Goal: Task Accomplishment & Management: Complete application form

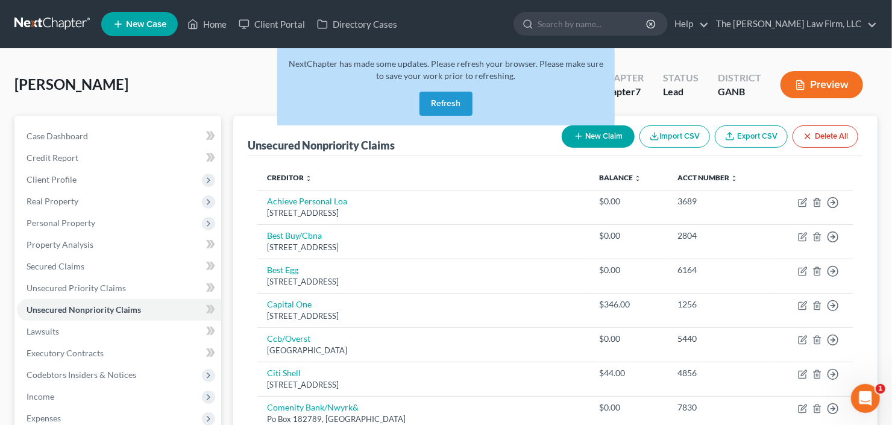
click at [455, 103] on button "Refresh" at bounding box center [445, 104] width 53 height 24
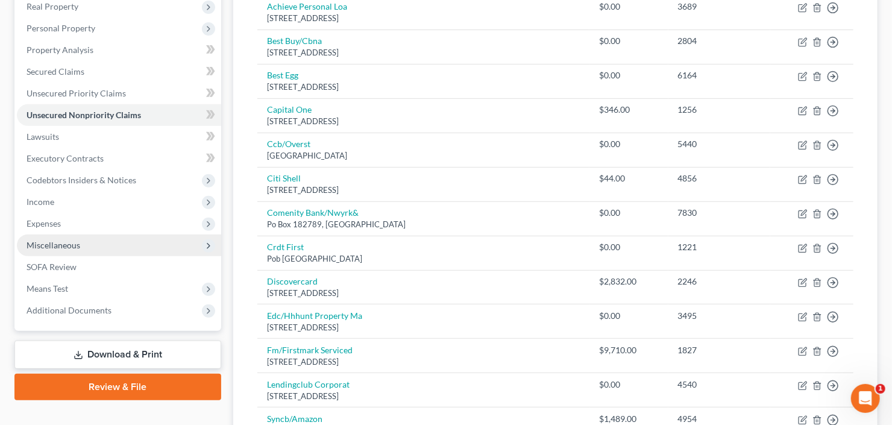
scroll to position [241, 0]
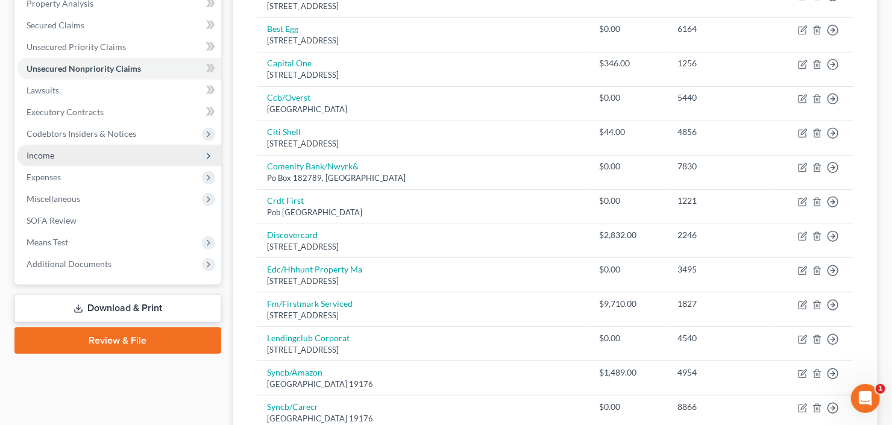
click at [102, 154] on span "Income" at bounding box center [119, 156] width 204 height 22
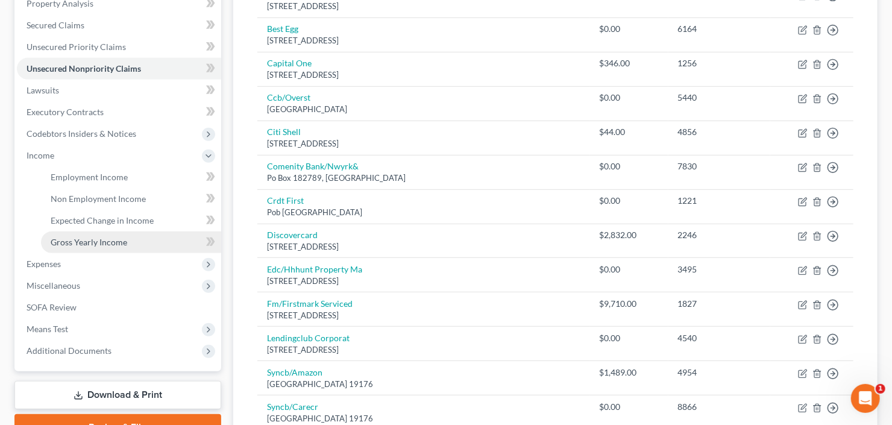
click at [101, 246] on link "Gross Yearly Income" at bounding box center [131, 242] width 180 height 22
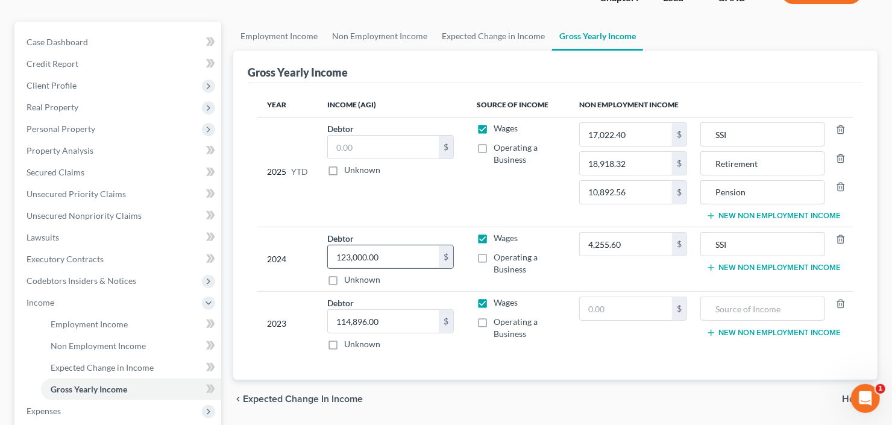
scroll to position [145, 0]
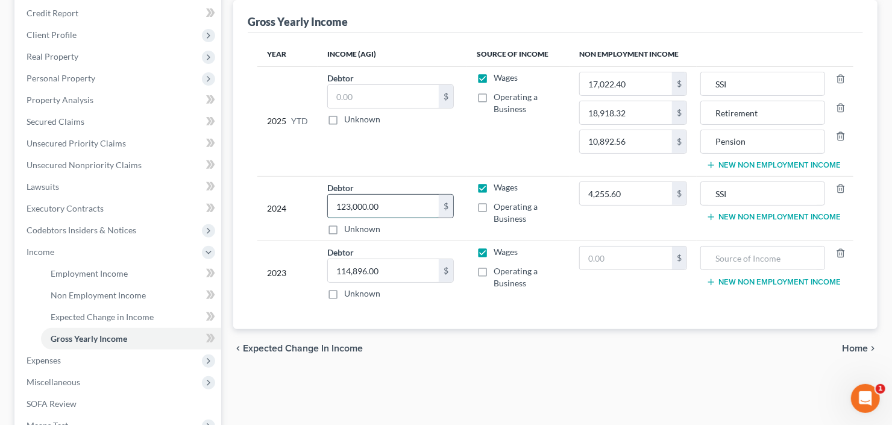
click at [409, 206] on input "123,000.00" at bounding box center [383, 206] width 111 height 23
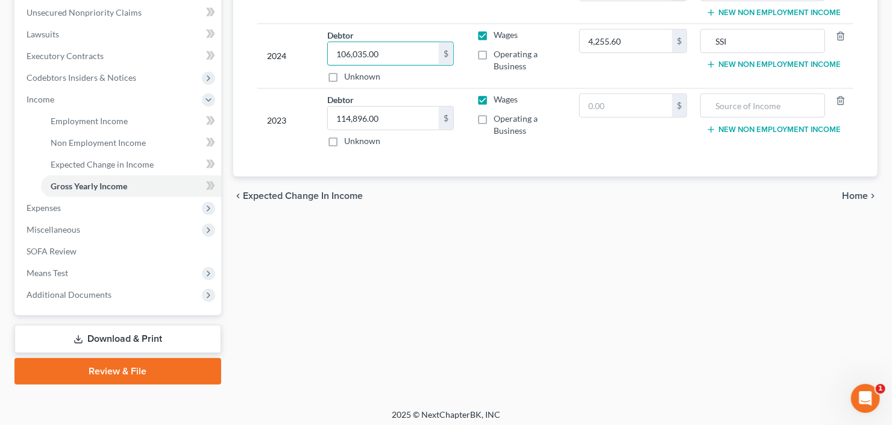
scroll to position [300, 0]
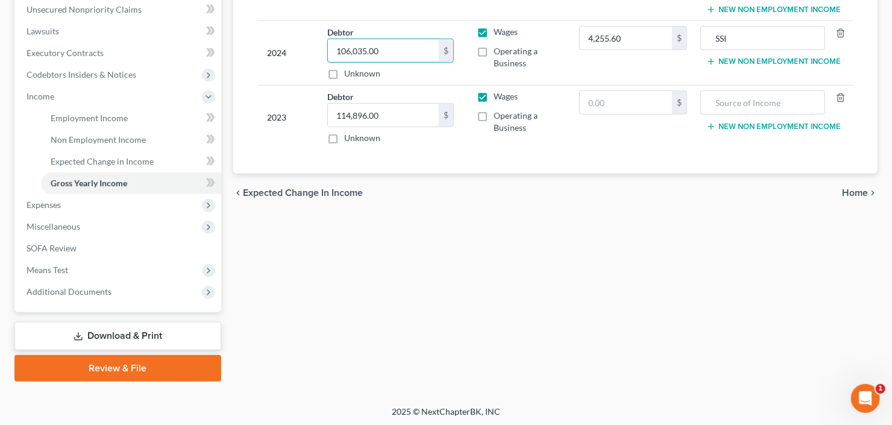
type input "106,035.00"
click at [98, 325] on link "Download & Print" at bounding box center [117, 336] width 207 height 28
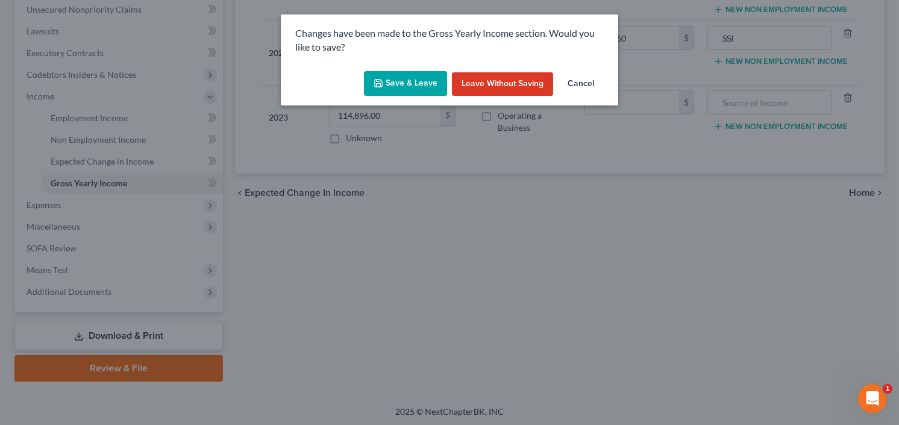
click at [405, 87] on button "Save & Leave" at bounding box center [405, 83] width 83 height 25
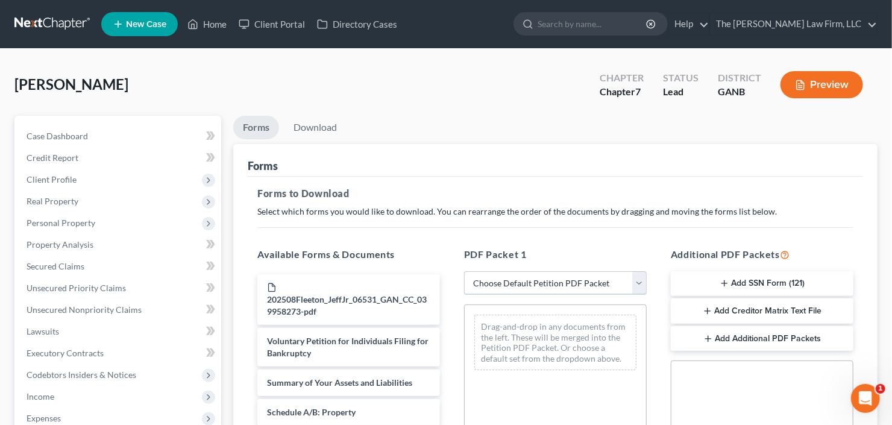
click at [542, 286] on select "Choose Default Petition PDF Packet Complete Bankruptcy Petition (all forms and …" at bounding box center [555, 283] width 183 height 24
select select "0"
click at [464, 271] on select "Choose Default Petition PDF Packet Complete Bankruptcy Petition (all forms and …" at bounding box center [555, 283] width 183 height 24
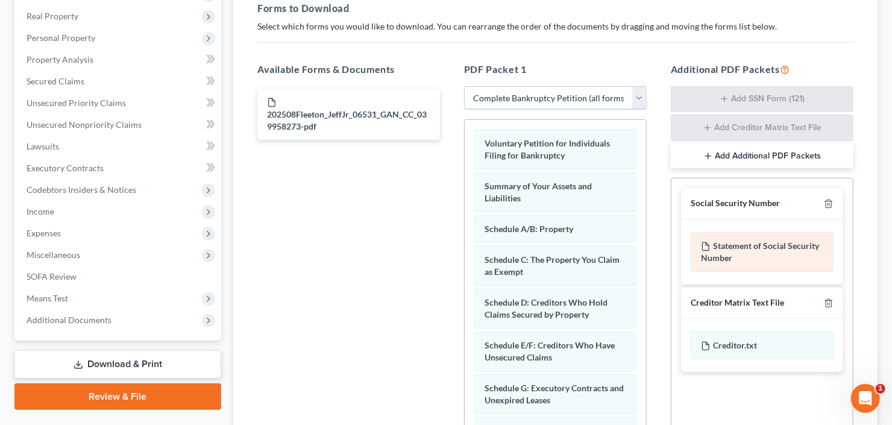
scroll to position [241, 0]
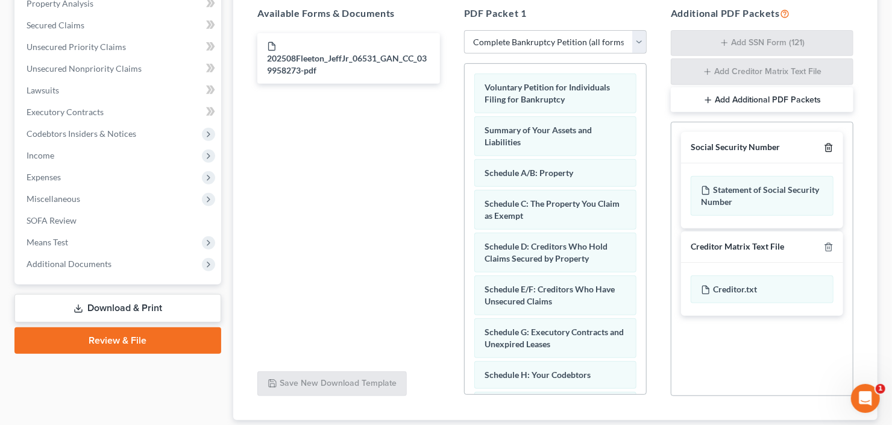
click at [830, 144] on icon "button" at bounding box center [827, 148] width 5 height 8
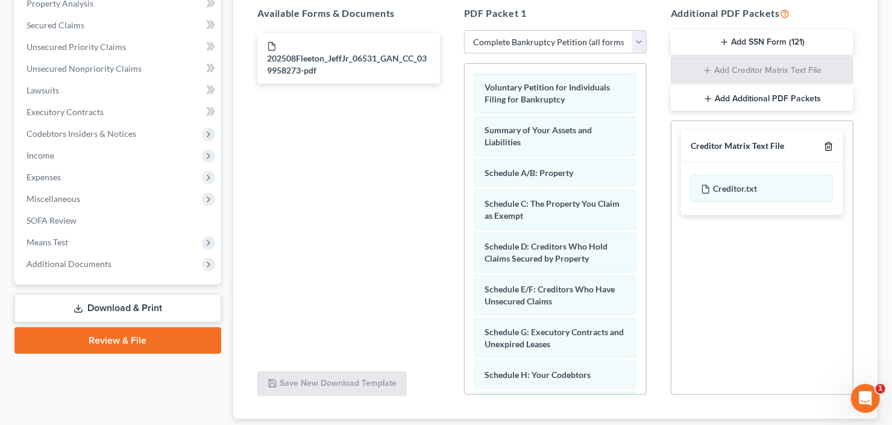
click at [830, 143] on icon "button" at bounding box center [829, 147] width 10 height 10
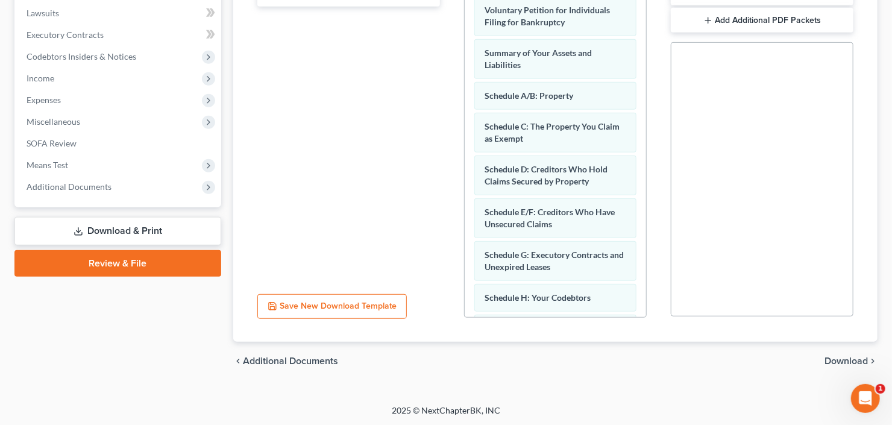
click at [845, 362] on span "Download" at bounding box center [845, 361] width 43 height 10
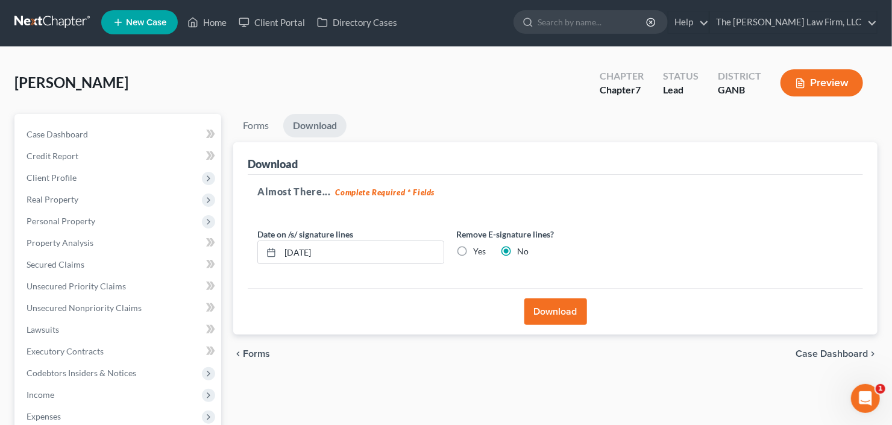
scroll to position [0, 0]
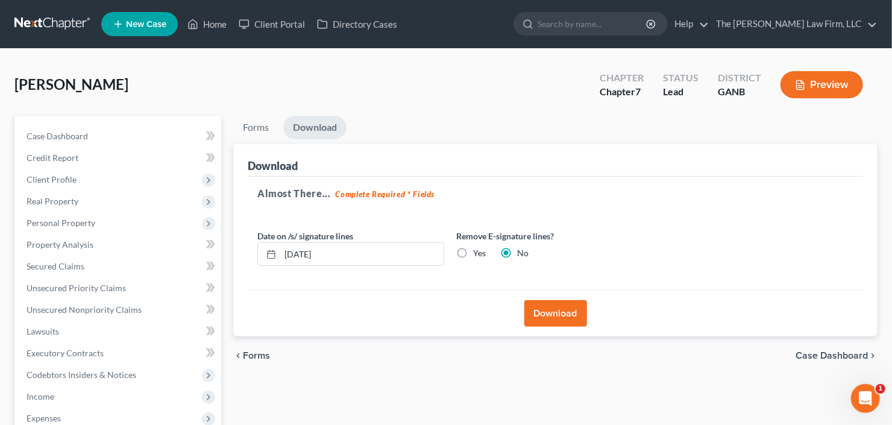
click at [548, 316] on button "Download" at bounding box center [555, 313] width 63 height 27
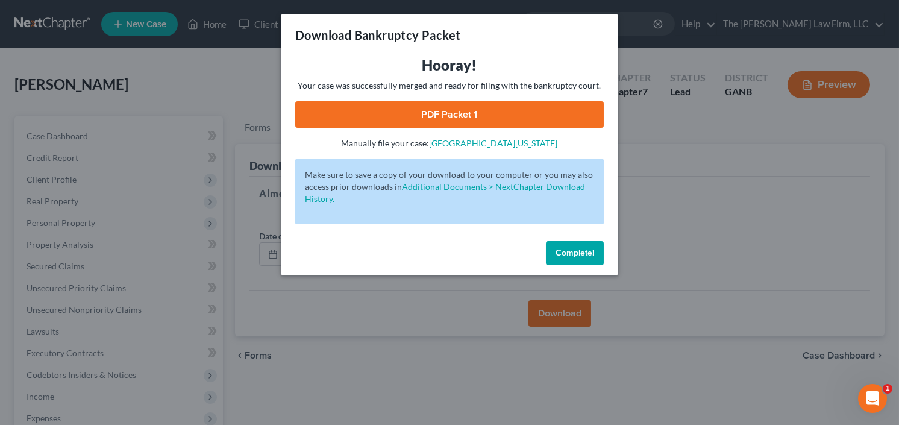
click at [419, 122] on link "PDF Packet 1" at bounding box center [449, 114] width 308 height 27
drag, startPoint x: 576, startPoint y: 252, endPoint x: 509, endPoint y: 243, distance: 67.5
click at [576, 252] on span "Complete!" at bounding box center [575, 253] width 39 height 10
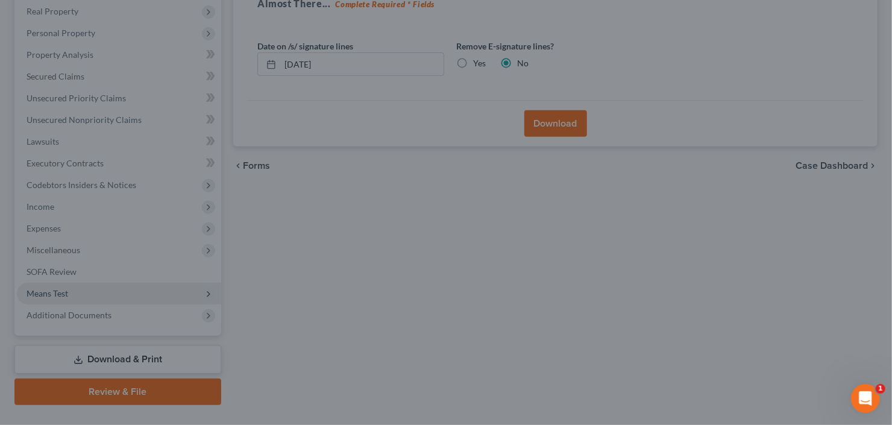
scroll to position [193, 0]
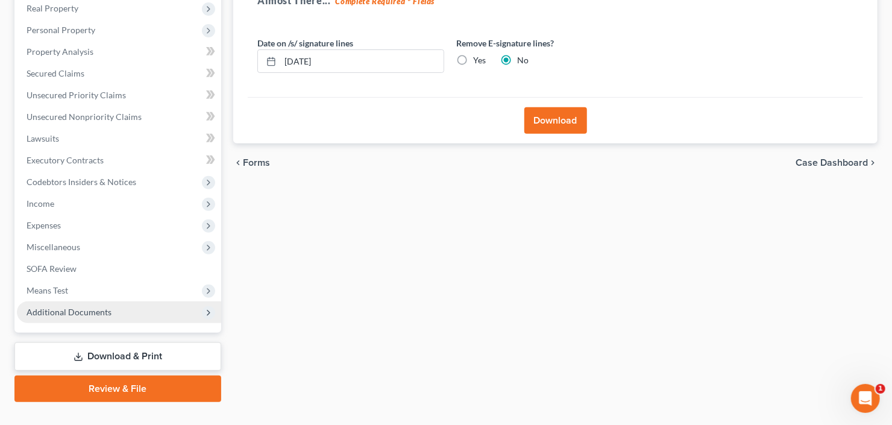
click at [77, 315] on span "Additional Documents" at bounding box center [69, 312] width 85 height 10
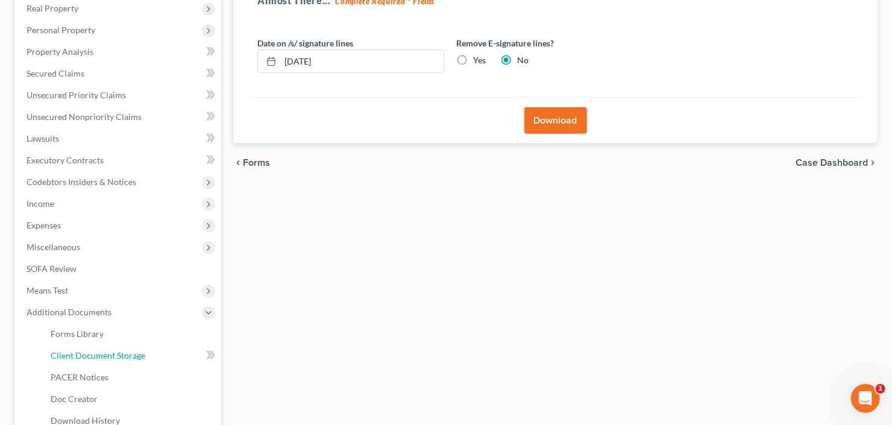
drag, startPoint x: 83, startPoint y: 356, endPoint x: 254, endPoint y: 312, distance: 176.3
click at [83, 356] on span "Client Document Storage" at bounding box center [98, 355] width 95 height 10
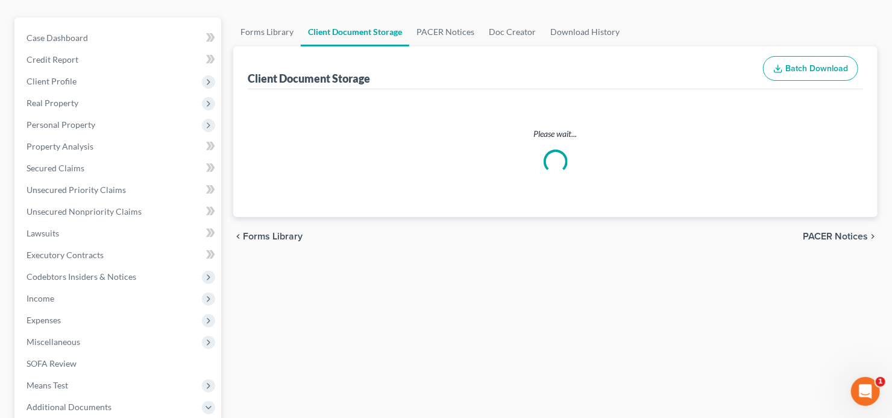
scroll to position [1, 0]
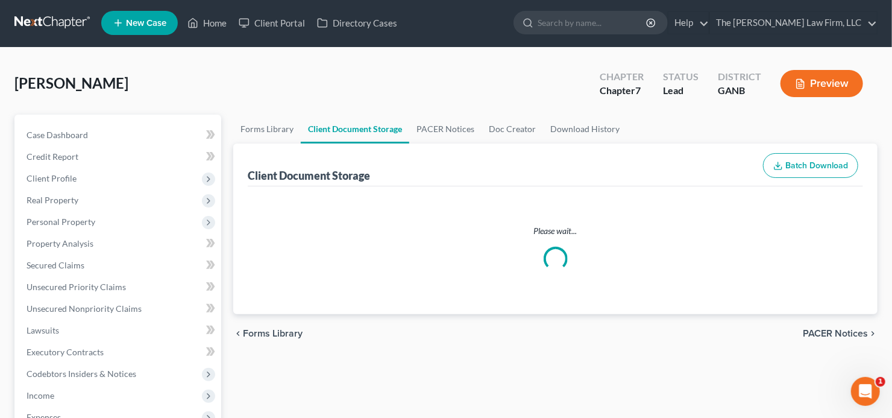
select select "5"
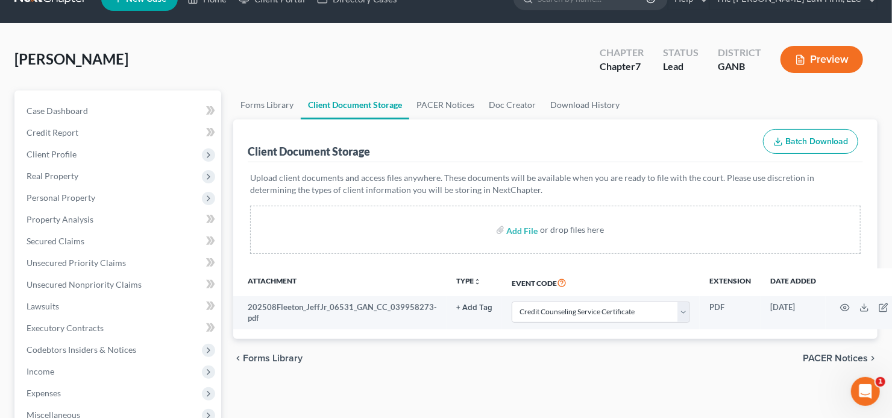
scroll to position [48, 0]
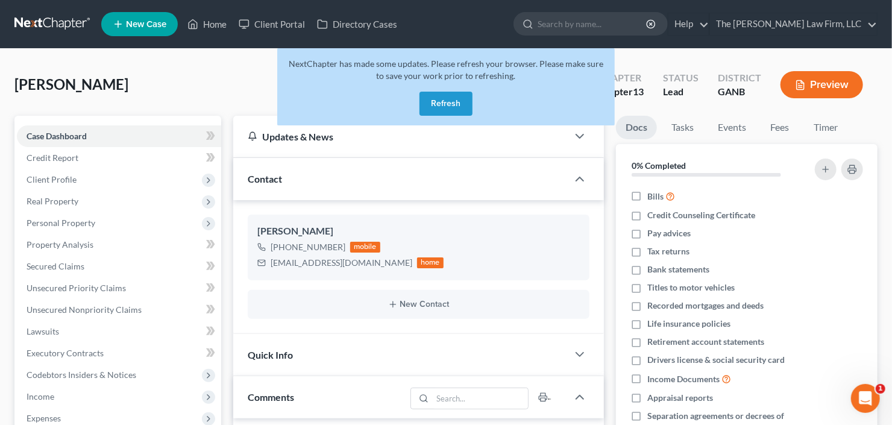
click at [444, 106] on button "Refresh" at bounding box center [445, 104] width 53 height 24
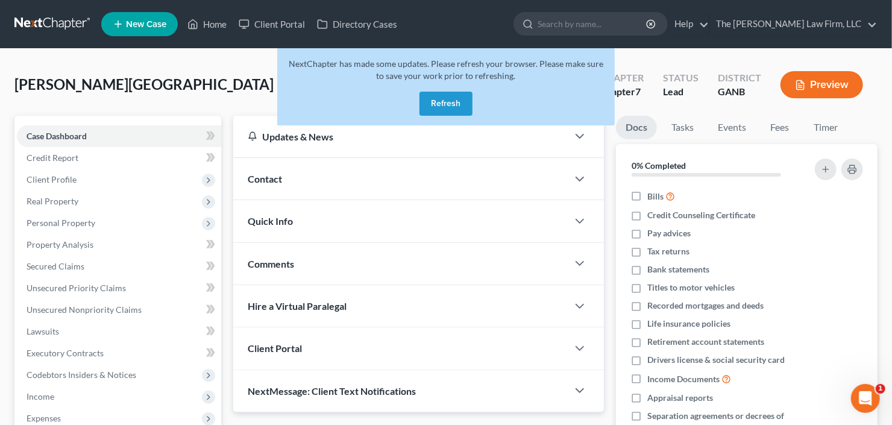
drag, startPoint x: 446, startPoint y: 103, endPoint x: 409, endPoint y: 66, distance: 52.4
click at [446, 103] on button "Refresh" at bounding box center [445, 104] width 53 height 24
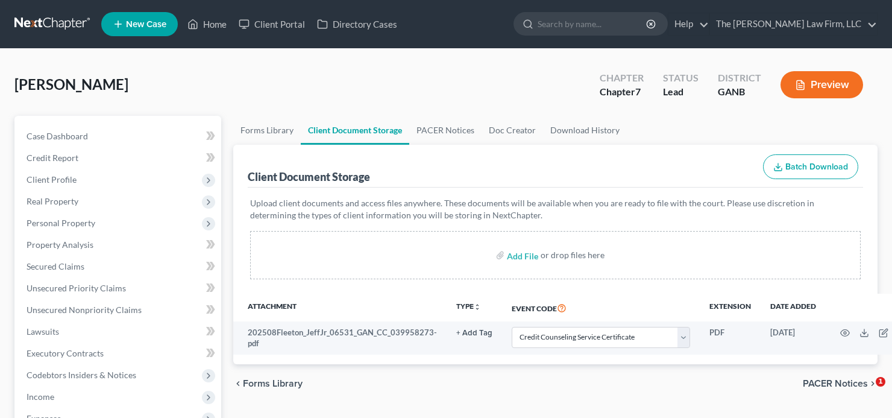
select select "5"
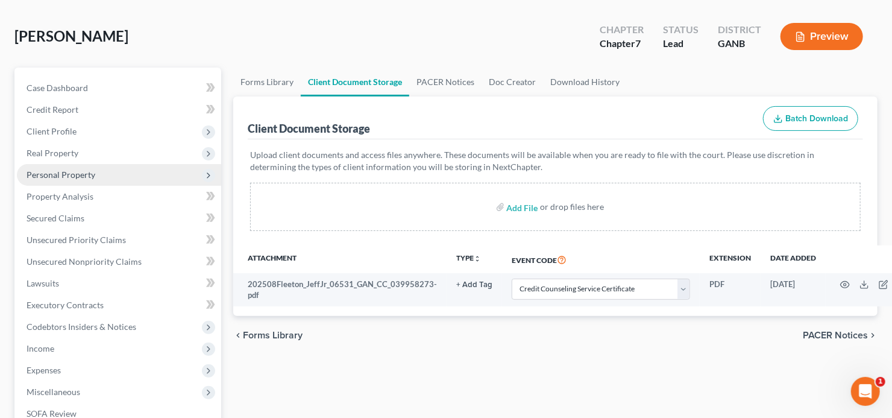
click at [114, 174] on span "Personal Property" at bounding box center [119, 175] width 204 height 22
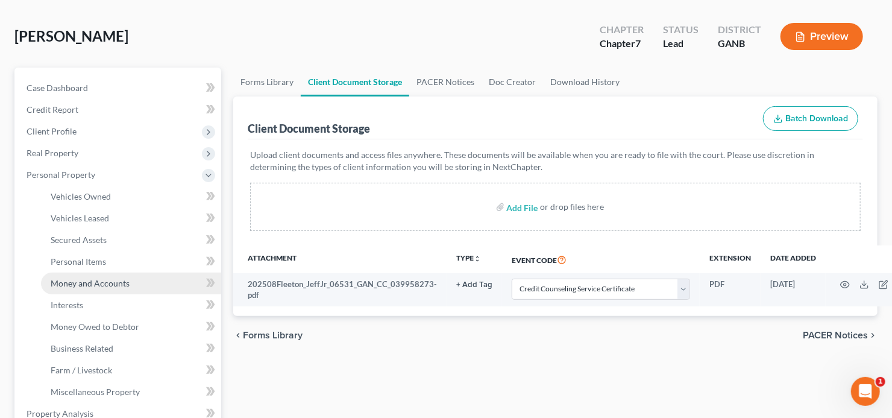
click at [138, 281] on link "Money and Accounts" at bounding box center [131, 283] width 180 height 22
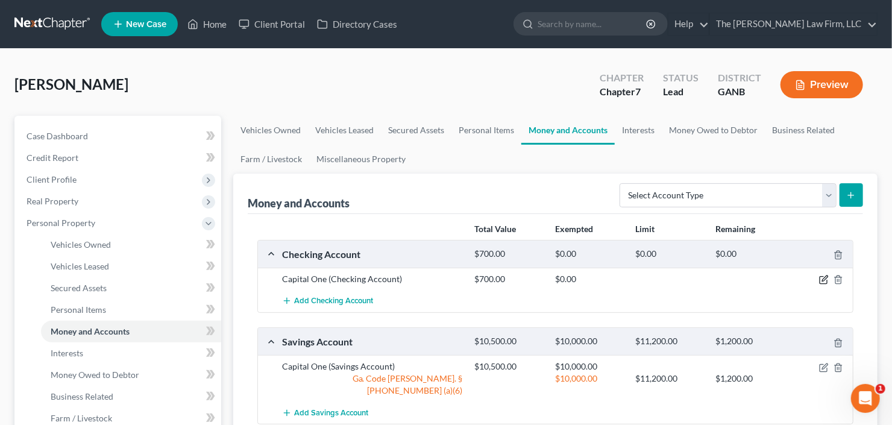
click at [821, 277] on icon "button" at bounding box center [824, 280] width 10 height 10
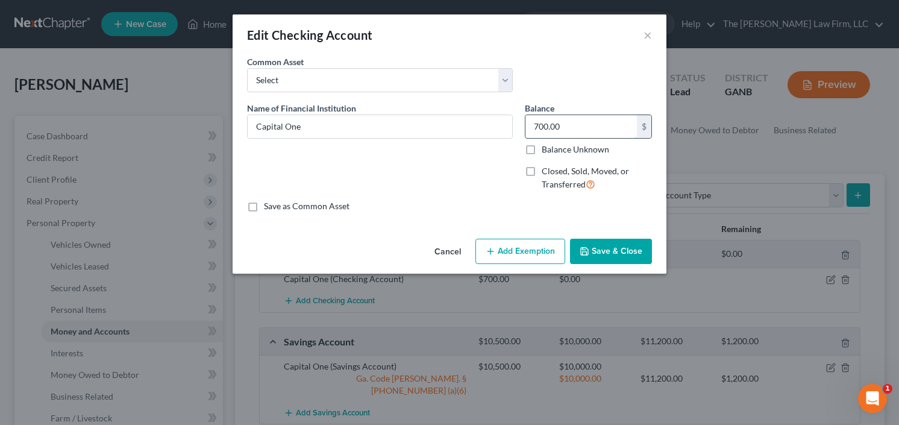
click at [581, 117] on input "700.00" at bounding box center [580, 126] width 111 height 23
type input "400.00"
click at [620, 250] on button "Save & Close" at bounding box center [611, 251] width 82 height 25
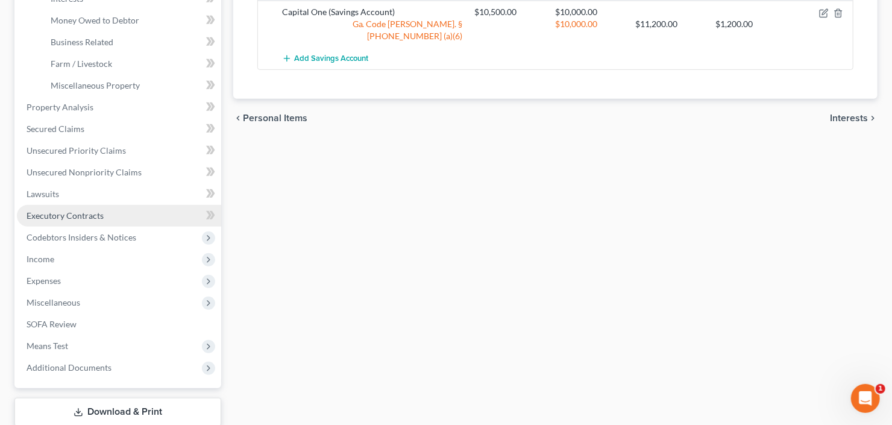
scroll to position [286, 0]
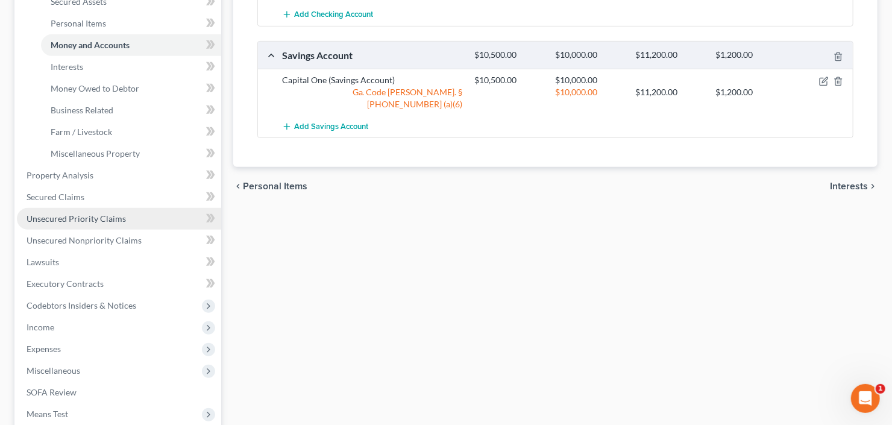
click at [63, 218] on span "Unsecured Priority Claims" at bounding box center [76, 218] width 99 height 10
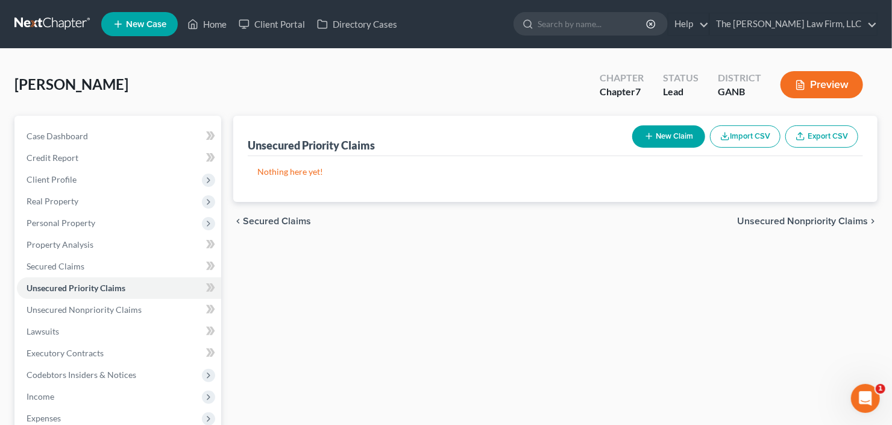
click at [664, 137] on button "New Claim" at bounding box center [668, 136] width 73 height 22
select select "0"
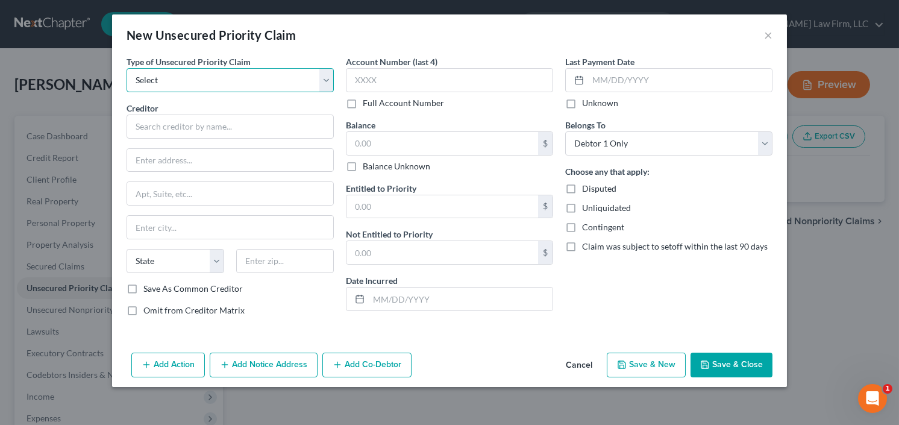
click at [220, 84] on select "Select Taxes & Other Government Units Domestic Support Obligations Extensions o…" at bounding box center [230, 80] width 207 height 24
select select "0"
click at [127, 68] on select "Select Taxes & Other Government Units Domestic Support Obligations Extensions o…" at bounding box center [230, 80] width 207 height 24
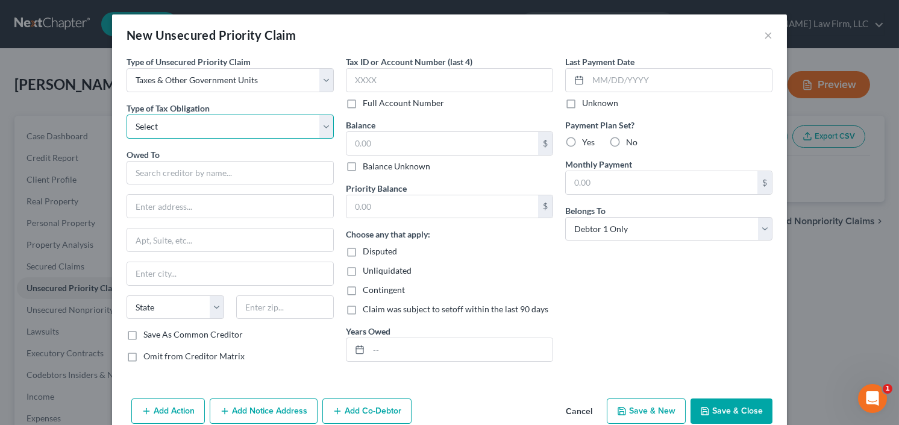
click at [211, 128] on select "Select Federal City State Franchise Tax Board Other" at bounding box center [230, 126] width 207 height 24
select select "0"
click at [127, 114] on select "Select Federal City State Franchise Tax Board Other" at bounding box center [230, 126] width 207 height 24
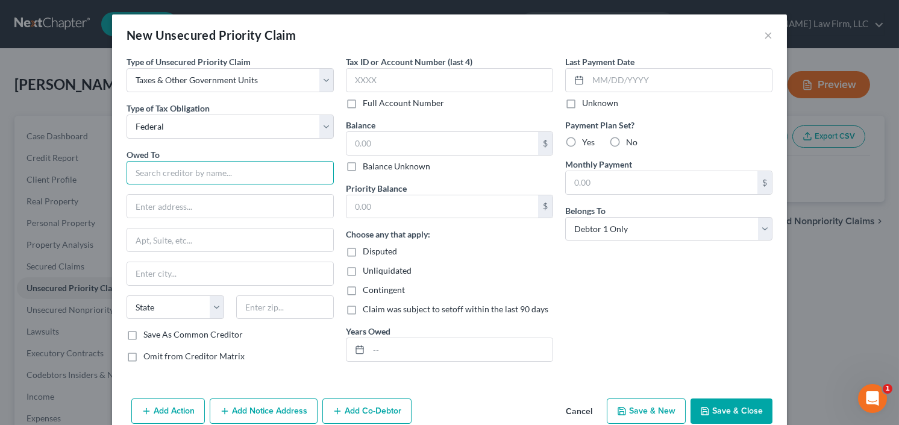
click at [193, 169] on input "text" at bounding box center [230, 173] width 207 height 24
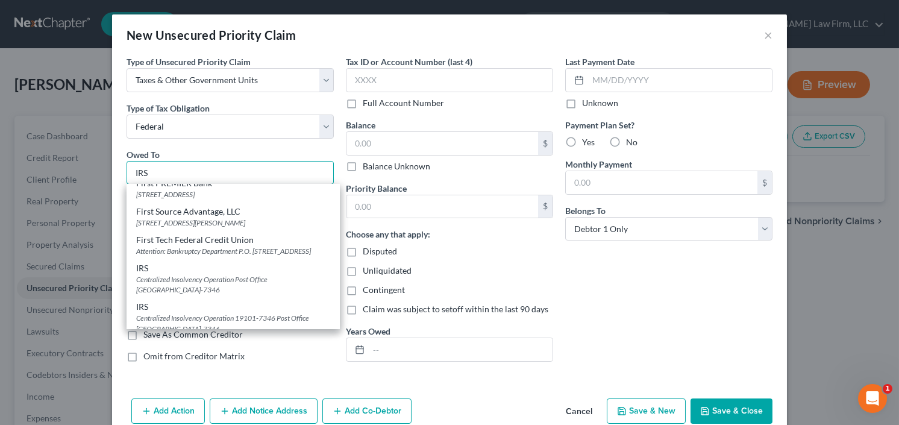
scroll to position [96, 0]
type input "IRS"
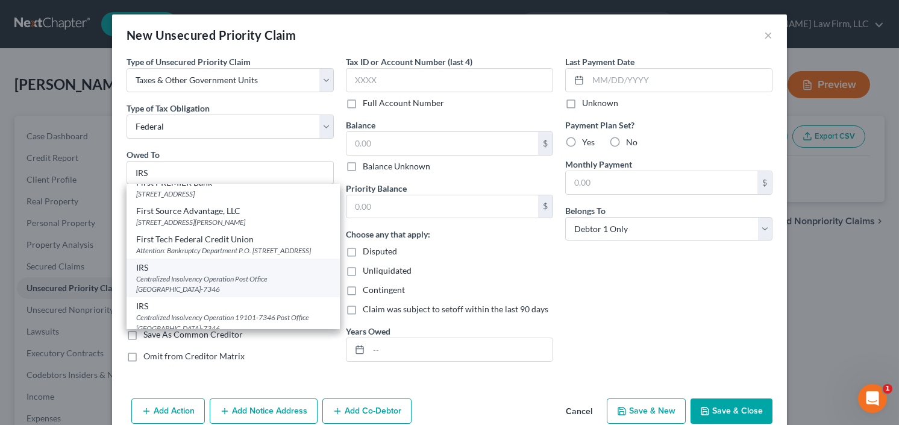
click at [205, 289] on div "Centralized Insolvency Operation Post Office [GEOGRAPHIC_DATA]-7346" at bounding box center [233, 284] width 194 height 20
type input "Centralized Insolvency Operation"
type input "Post Office Box 7346"
type input "[GEOGRAPHIC_DATA]"
select select "39"
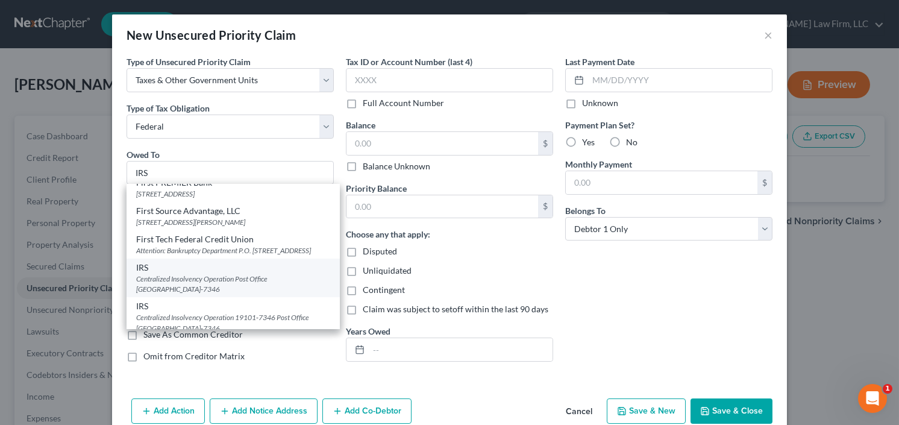
type input "19101-7346"
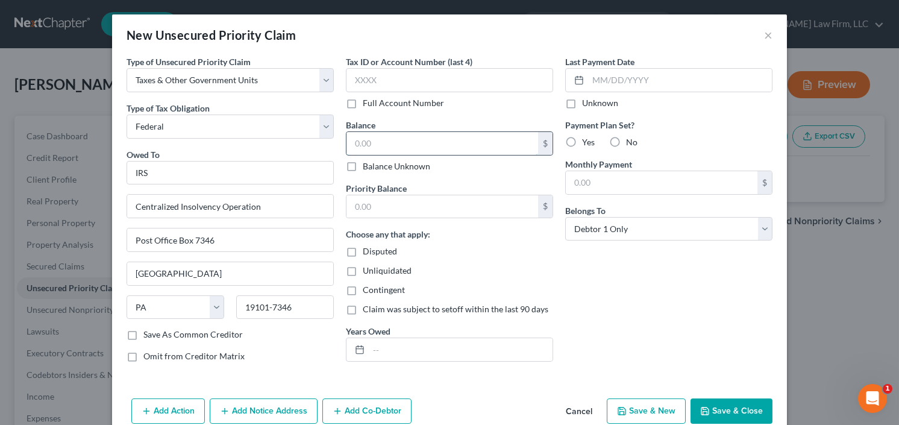
click at [375, 146] on input "text" at bounding box center [442, 143] width 192 height 23
click at [406, 347] on input "text" at bounding box center [461, 349] width 184 height 23
type input "[DATE]-[DATE]"
click at [404, 145] on input "text" at bounding box center [442, 143] width 192 height 23
type input "8,000.00"
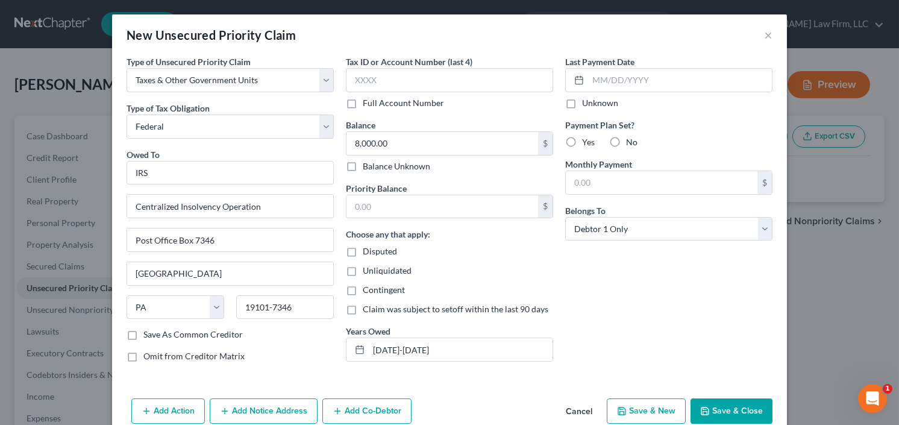
click at [738, 407] on button "Save & Close" at bounding box center [732, 410] width 82 height 25
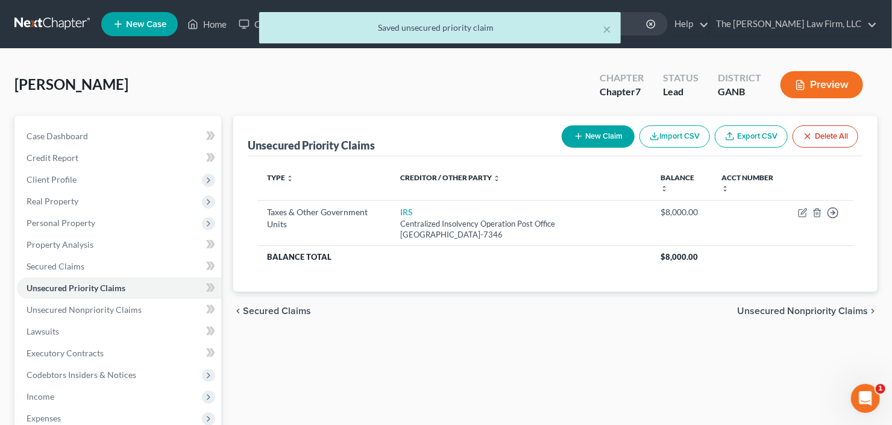
click at [590, 130] on button "New Claim" at bounding box center [598, 136] width 73 height 22
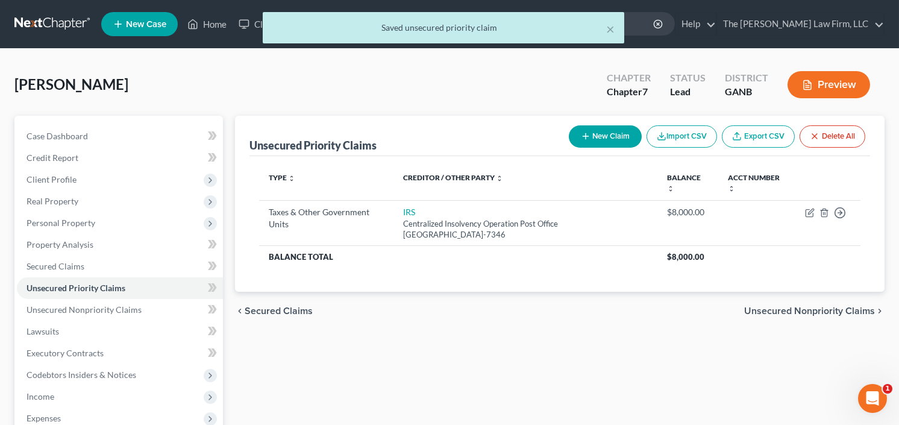
select select "0"
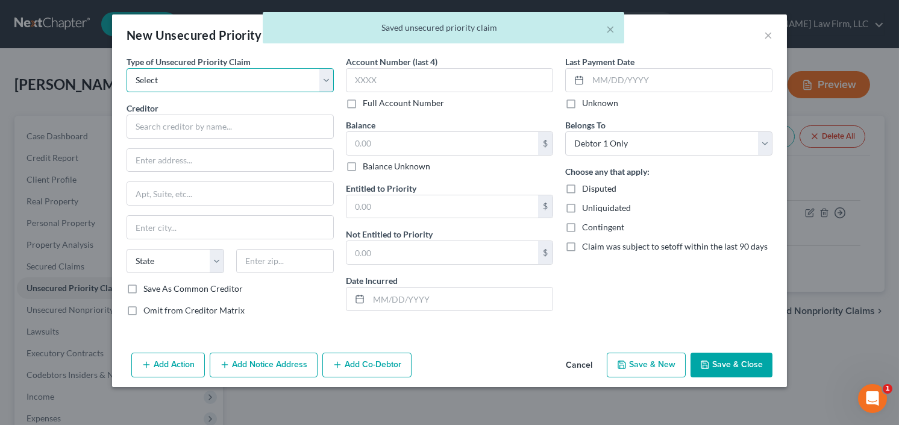
click at [198, 78] on select "Select Taxes & Other Government Units Domestic Support Obligations Extensions o…" at bounding box center [230, 80] width 207 height 24
select select "0"
click at [127, 68] on select "Select Taxes & Other Government Units Domestic Support Obligations Extensions o…" at bounding box center [230, 80] width 207 height 24
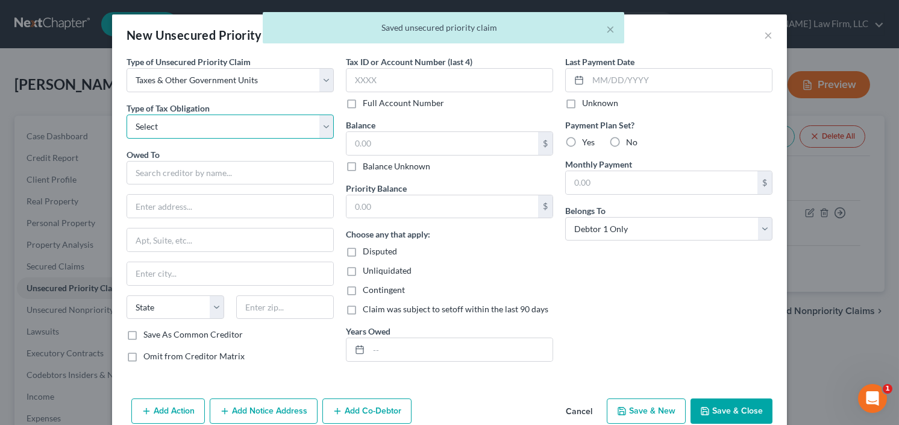
click at [184, 121] on select "Select Federal City State Franchise Tax Board Other" at bounding box center [230, 126] width 207 height 24
select select "2"
click at [127, 114] on select "Select Federal City State Franchise Tax Board Other" at bounding box center [230, 126] width 207 height 24
click at [401, 158] on div "$ Balance Unknown" at bounding box center [449, 151] width 207 height 41
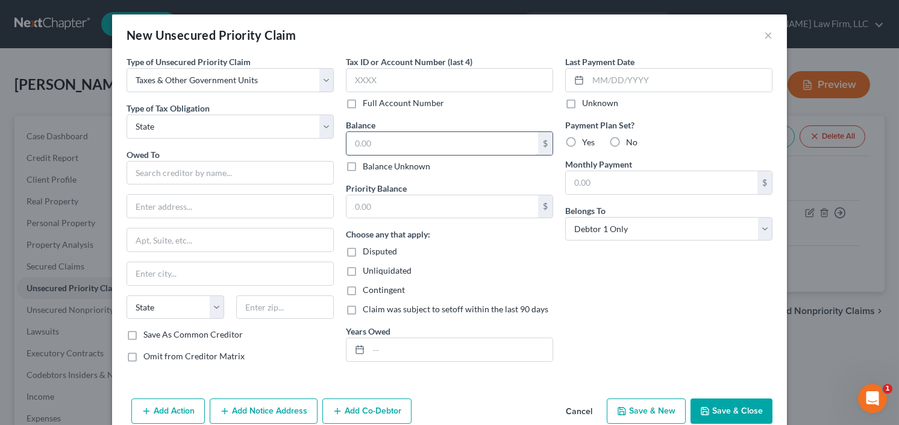
click at [406, 145] on input "text" at bounding box center [442, 143] width 192 height 23
type input "5,065.00"
click at [419, 336] on div "Years Owed" at bounding box center [449, 343] width 207 height 37
click at [425, 348] on input "text" at bounding box center [461, 349] width 184 height 23
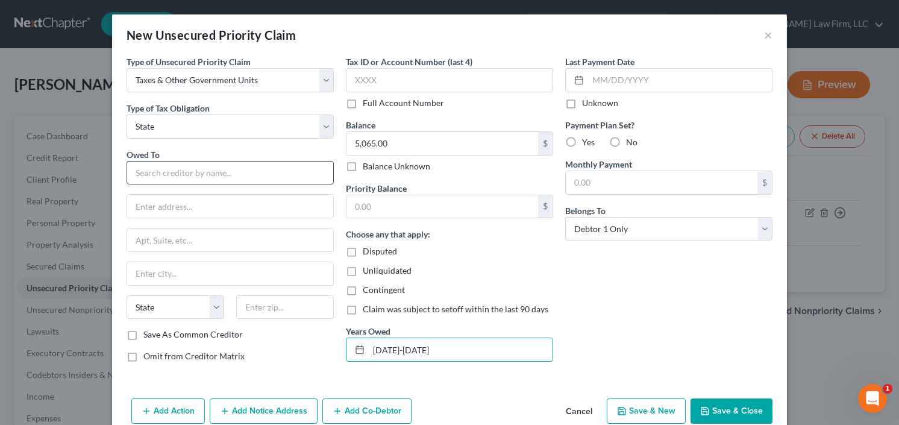
type input "[DATE]-[DATE]"
click at [172, 175] on input "text" at bounding box center [230, 173] width 207 height 24
type input "Comptroller of [US_STATE]"
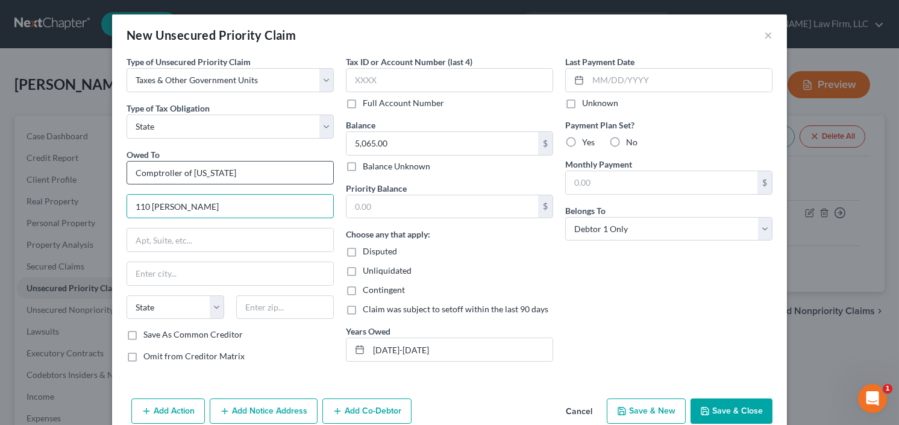
type input "110 [PERSON_NAME]"
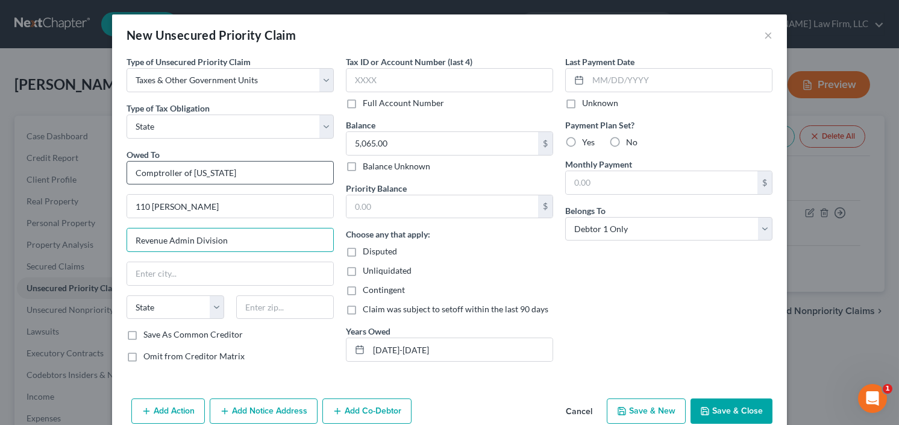
type input "Revenue Admin Division"
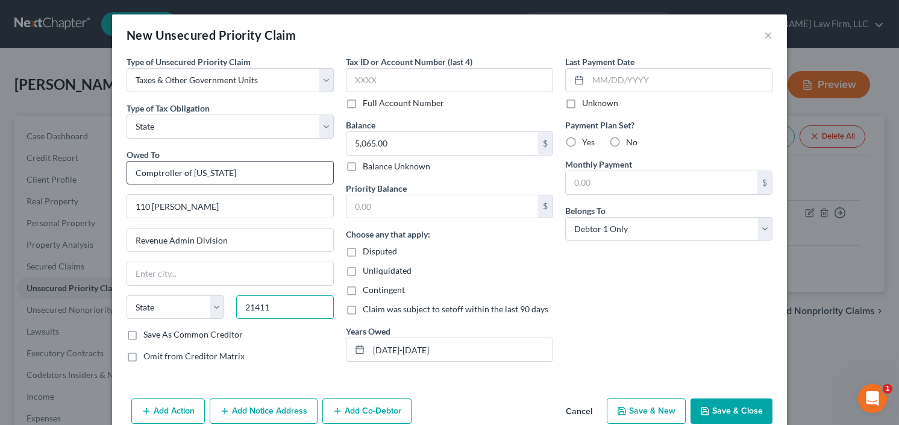
type input "21411"
type input "[GEOGRAPHIC_DATA]"
select select "21"
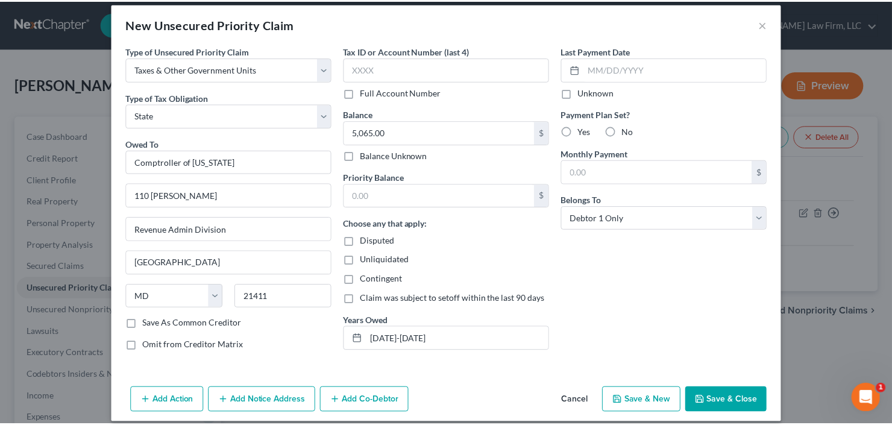
scroll to position [20, 0]
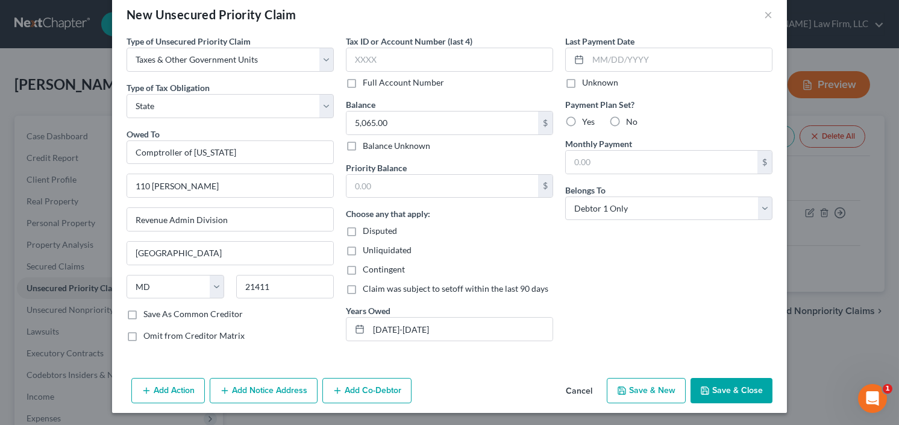
click at [731, 378] on button "Save & Close" at bounding box center [732, 390] width 82 height 25
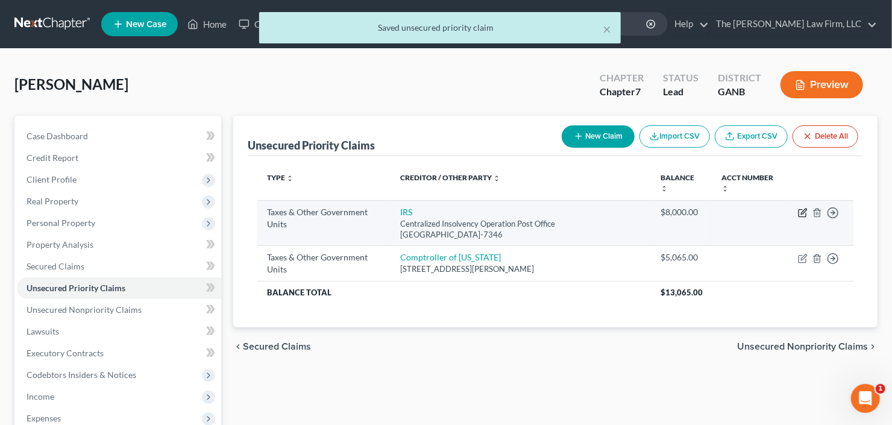
click at [804, 211] on icon "button" at bounding box center [803, 213] width 10 height 10
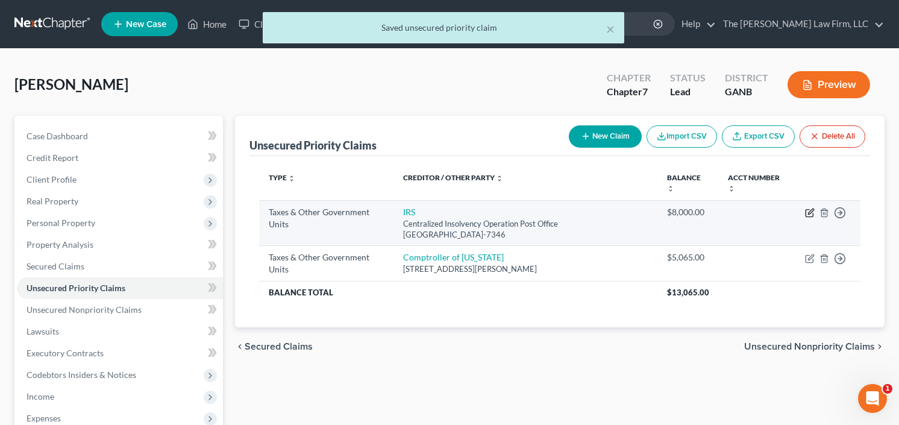
select select "0"
select select "39"
select select "0"
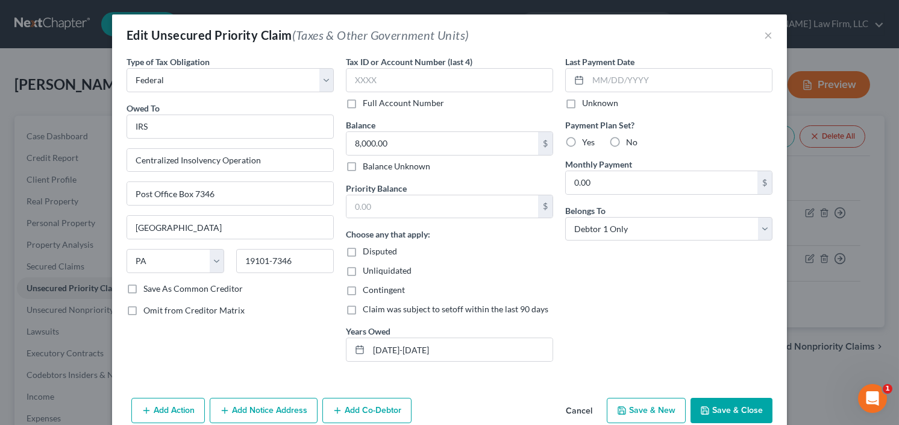
click at [731, 399] on button "Save & Close" at bounding box center [732, 410] width 82 height 25
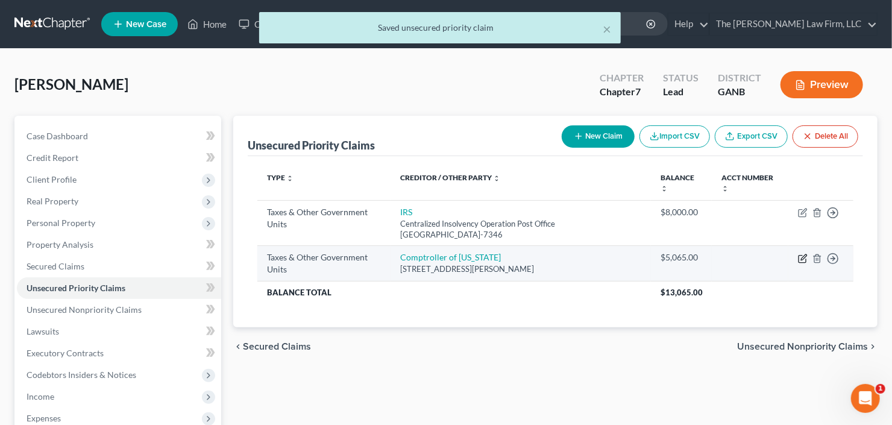
click at [801, 256] on icon "button" at bounding box center [803, 256] width 5 height 5
select select "2"
select select "21"
select select "0"
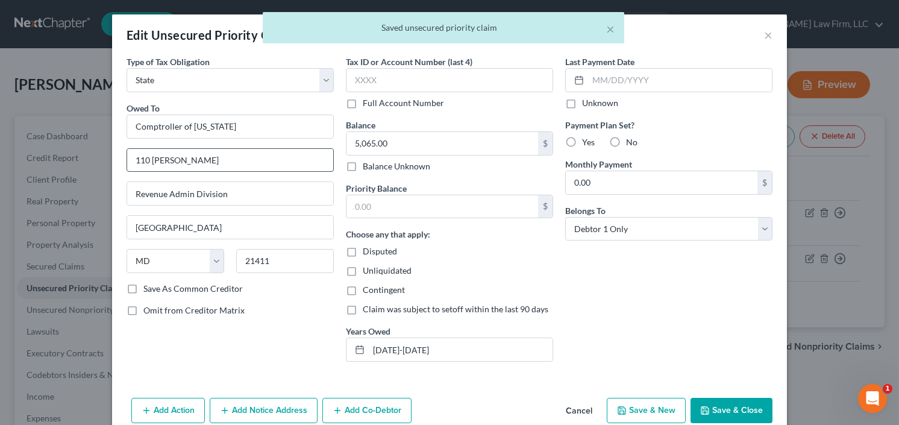
click at [202, 154] on input "110 [PERSON_NAME]" at bounding box center [230, 160] width 206 height 23
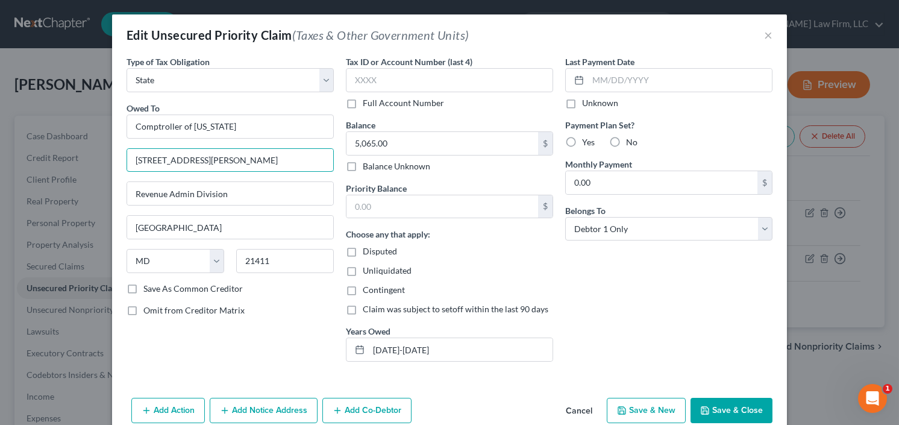
type input "[STREET_ADDRESS][PERSON_NAME]"
click at [738, 407] on button "Save & Close" at bounding box center [732, 410] width 82 height 25
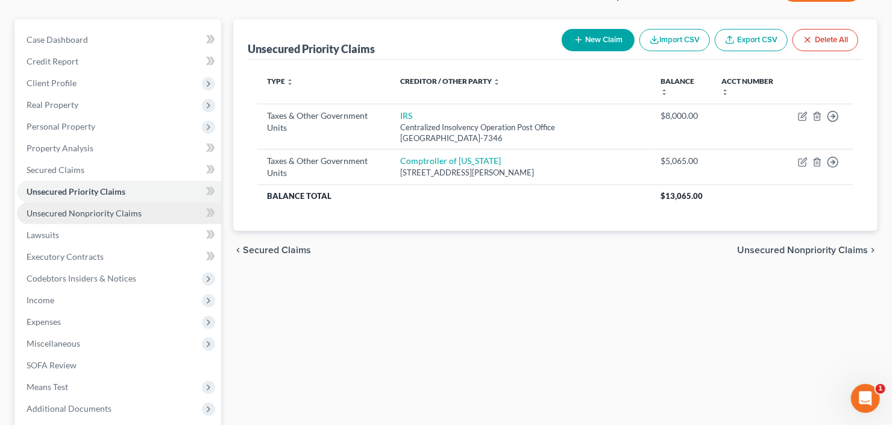
click at [70, 218] on link "Unsecured Nonpriority Claims" at bounding box center [119, 213] width 204 height 22
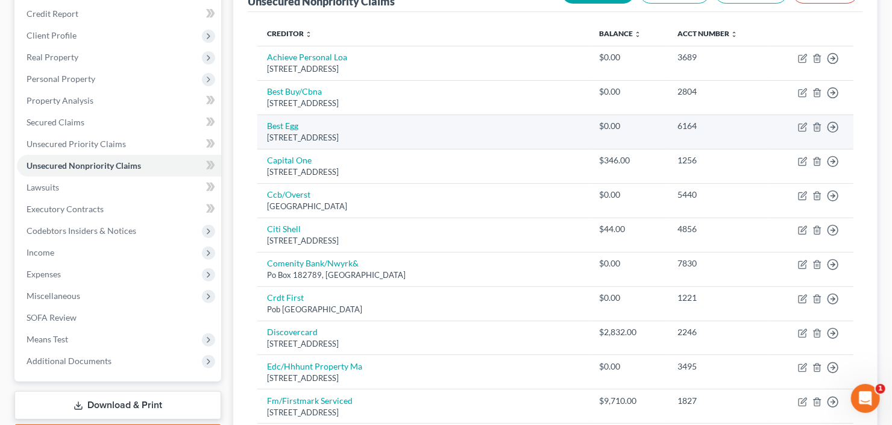
scroll to position [145, 0]
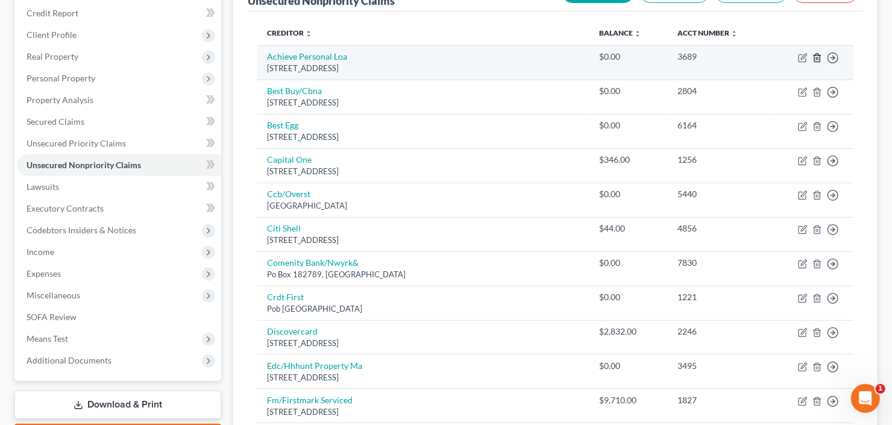
click at [815, 54] on icon "button" at bounding box center [816, 58] width 5 height 8
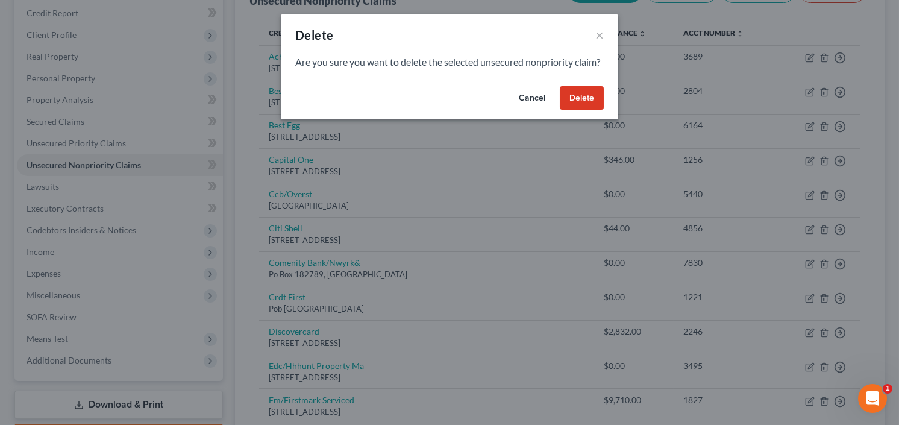
click at [588, 110] on button "Delete" at bounding box center [582, 98] width 44 height 24
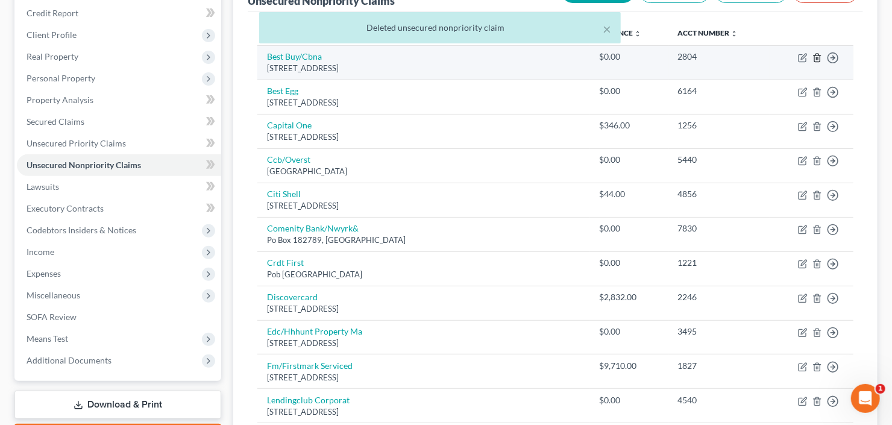
click at [816, 59] on icon "button" at bounding box center [817, 58] width 10 height 10
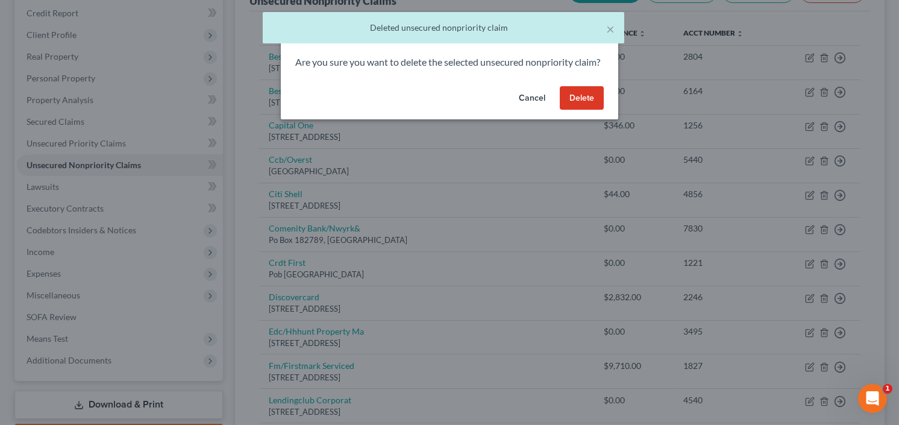
click at [571, 110] on button "Delete" at bounding box center [582, 98] width 44 height 24
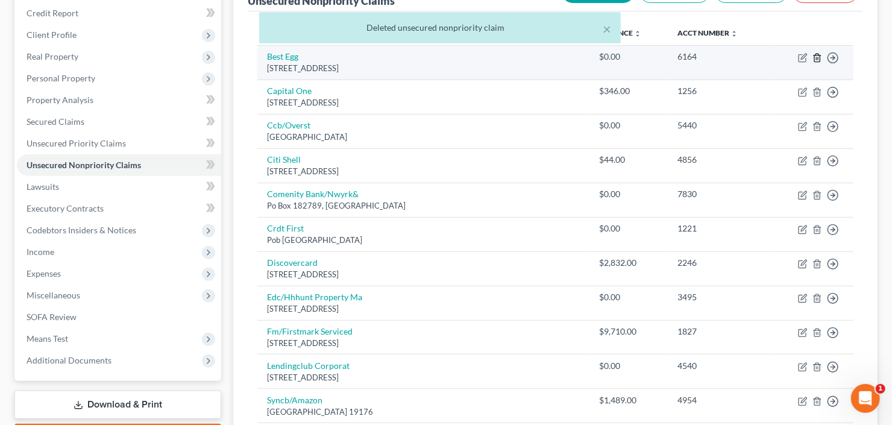
click at [815, 55] on icon "button" at bounding box center [817, 58] width 10 height 10
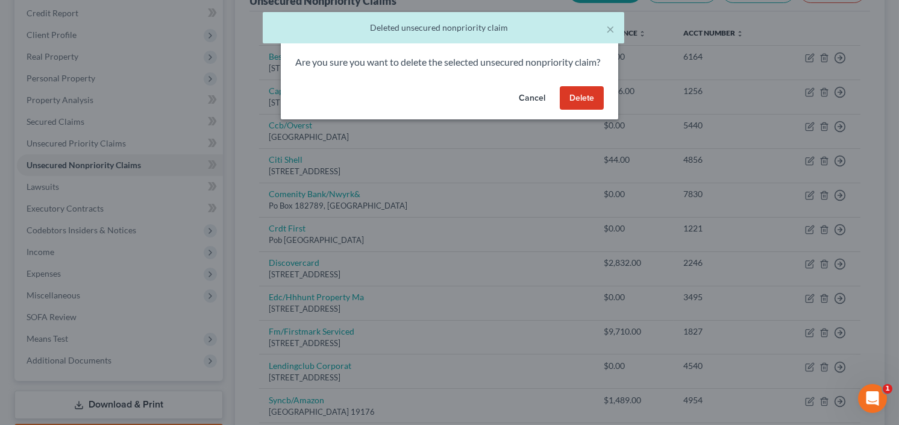
click at [574, 107] on button "Delete" at bounding box center [582, 98] width 44 height 24
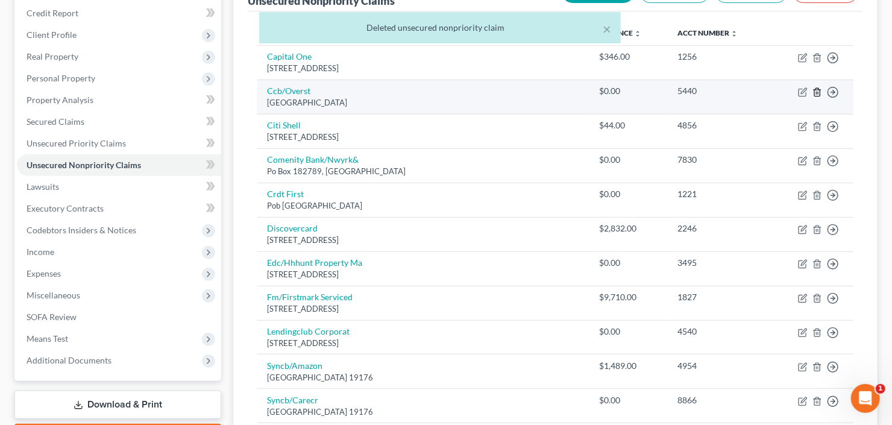
click at [815, 90] on icon "button" at bounding box center [817, 92] width 10 height 10
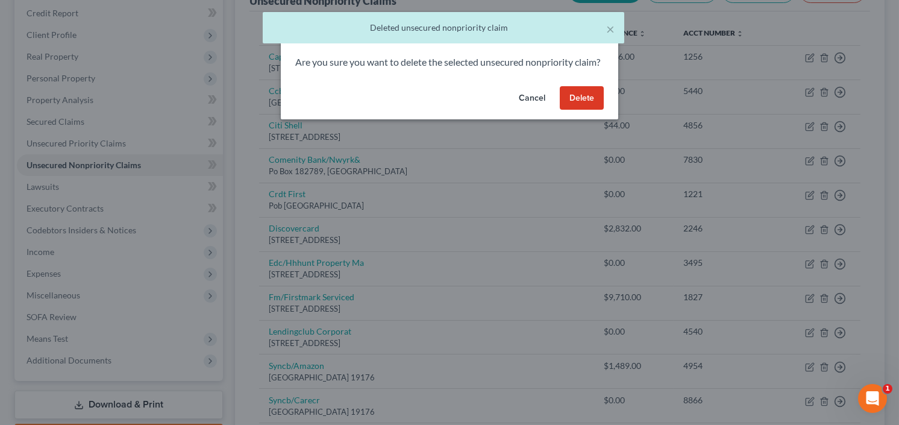
click at [592, 107] on button "Delete" at bounding box center [582, 98] width 44 height 24
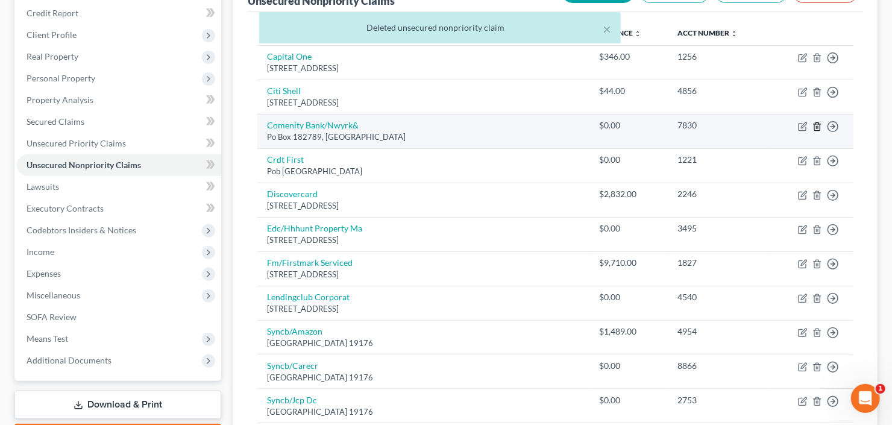
click at [816, 126] on line "button" at bounding box center [816, 127] width 0 height 2
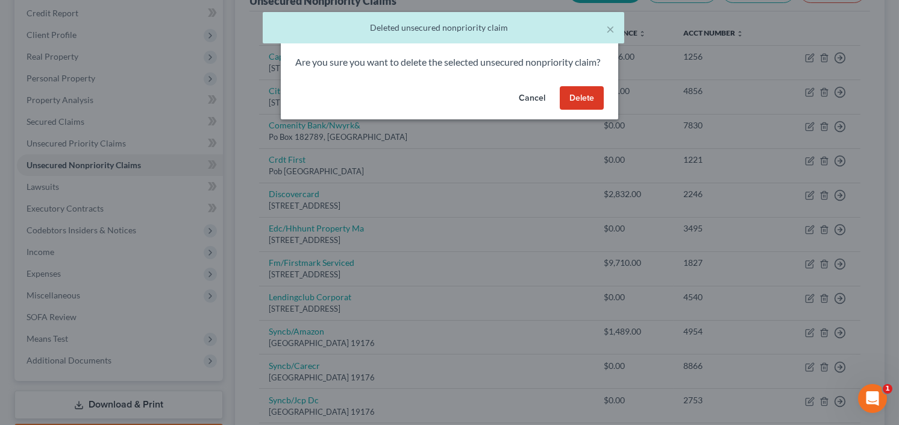
click at [578, 107] on button "Delete" at bounding box center [582, 98] width 44 height 24
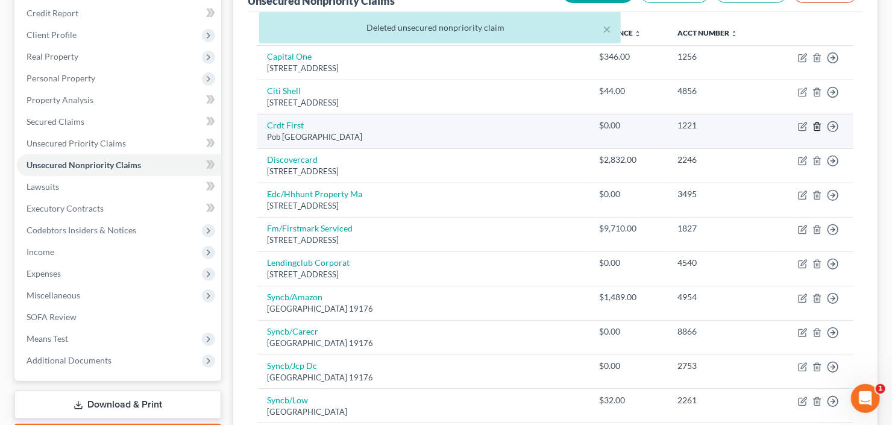
click at [817, 125] on icon "button" at bounding box center [817, 127] width 10 height 10
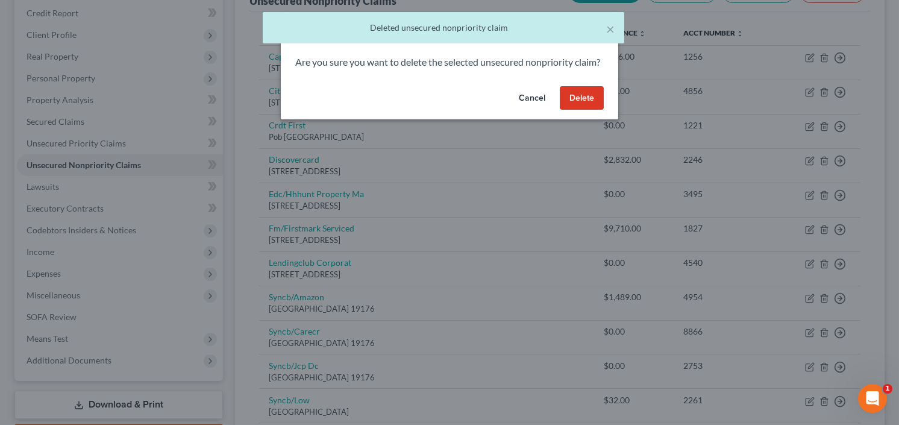
click at [577, 110] on button "Delete" at bounding box center [582, 98] width 44 height 24
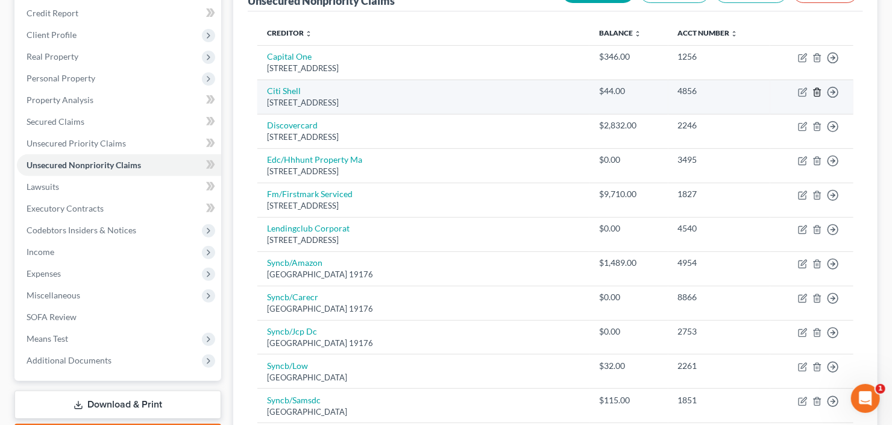
click at [818, 92] on icon "button" at bounding box center [817, 92] width 10 height 10
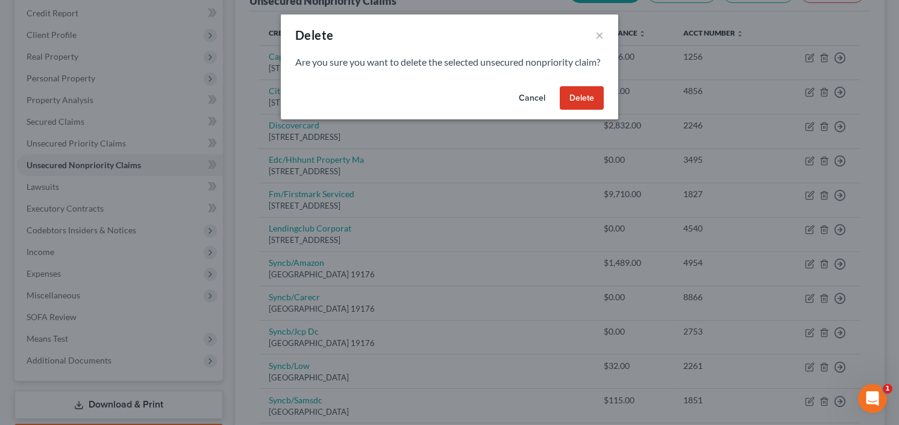
click at [579, 110] on button "Delete" at bounding box center [582, 98] width 44 height 24
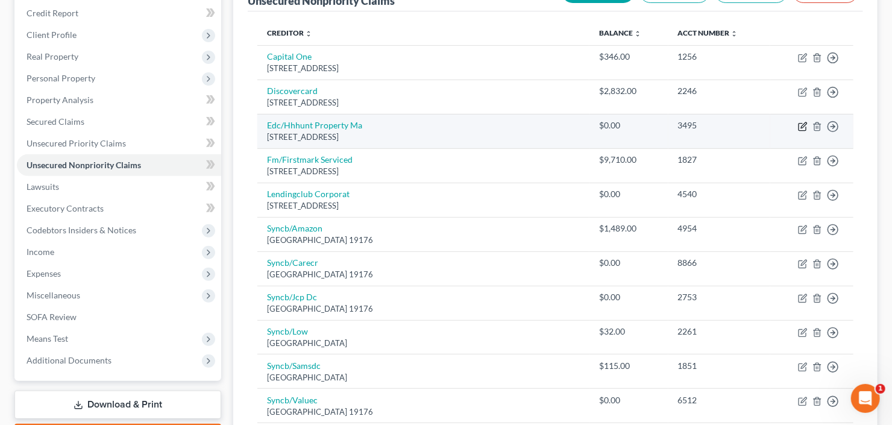
click at [804, 124] on icon "button" at bounding box center [803, 124] width 5 height 5
select select "48"
select select "0"
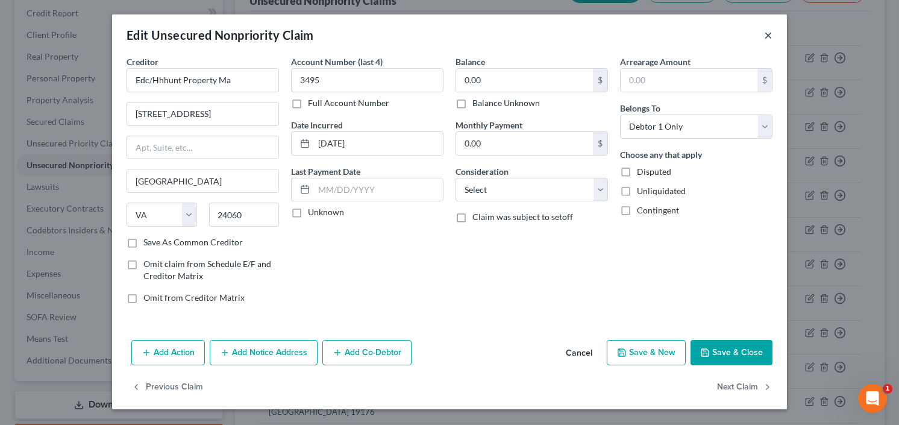
click at [769, 33] on button "×" at bounding box center [768, 35] width 8 height 14
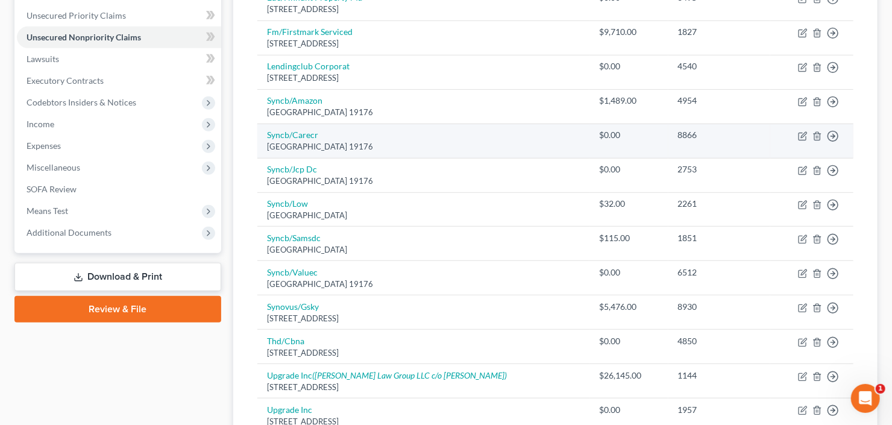
scroll to position [289, 0]
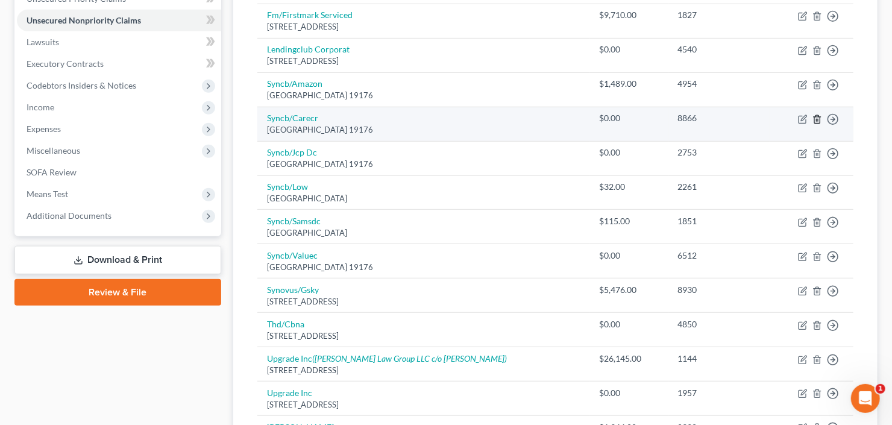
click at [814, 117] on icon "button" at bounding box center [816, 119] width 5 height 8
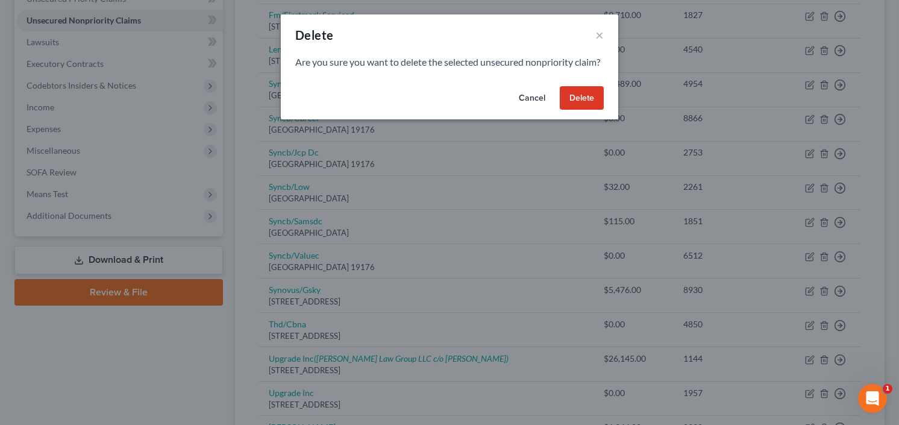
click at [595, 105] on button "Delete" at bounding box center [582, 98] width 44 height 24
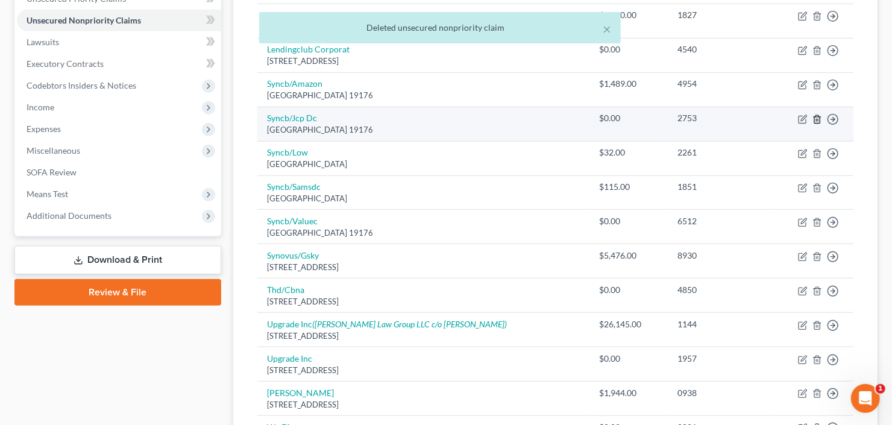
click at [817, 118] on icon "button" at bounding box center [817, 119] width 10 height 10
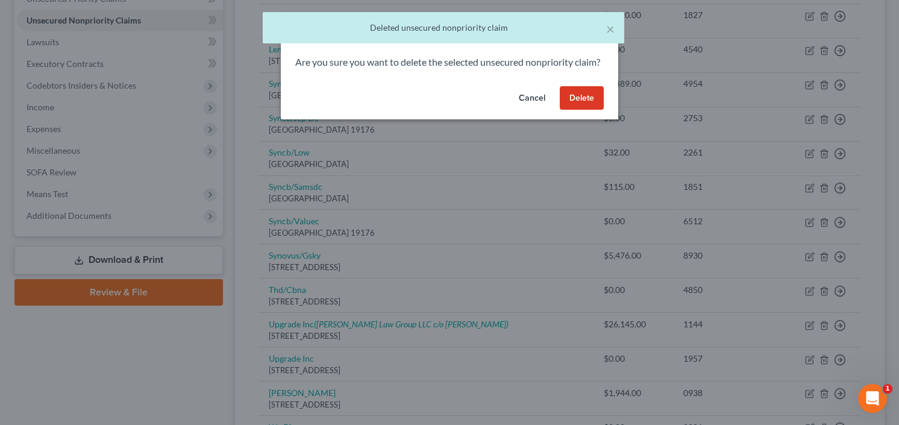
click at [591, 110] on button "Delete" at bounding box center [582, 98] width 44 height 24
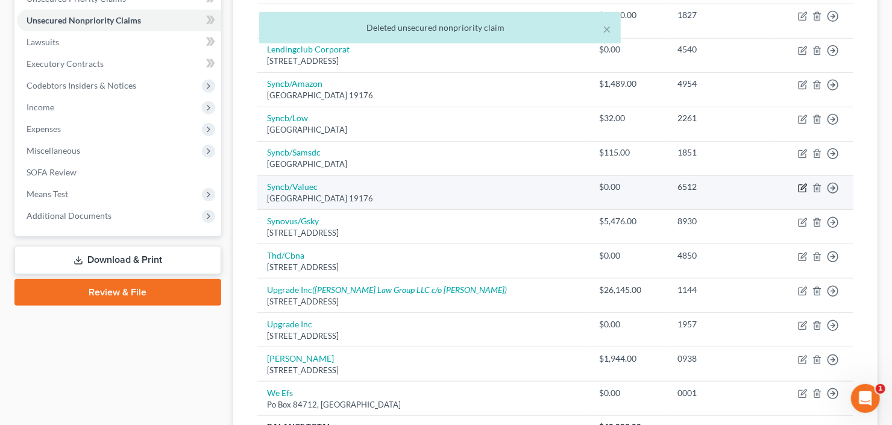
click at [803, 185] on icon "button" at bounding box center [803, 186] width 5 height 5
select select "39"
select select "2"
select select "0"
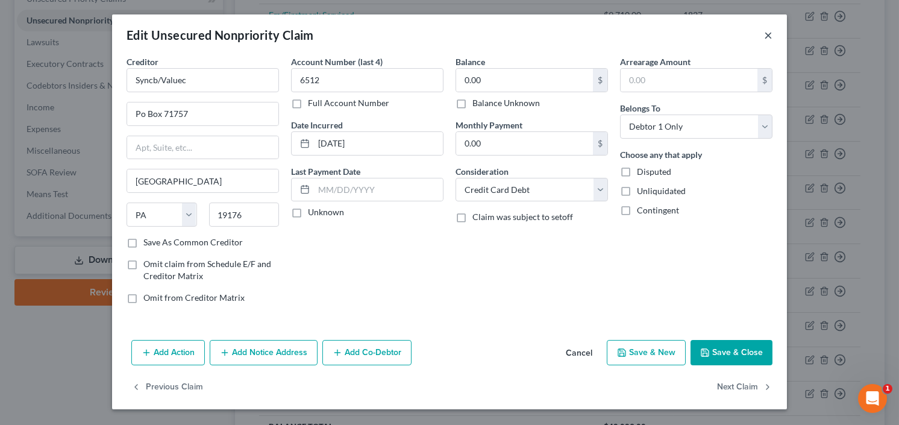
click at [766, 36] on button "×" at bounding box center [768, 35] width 8 height 14
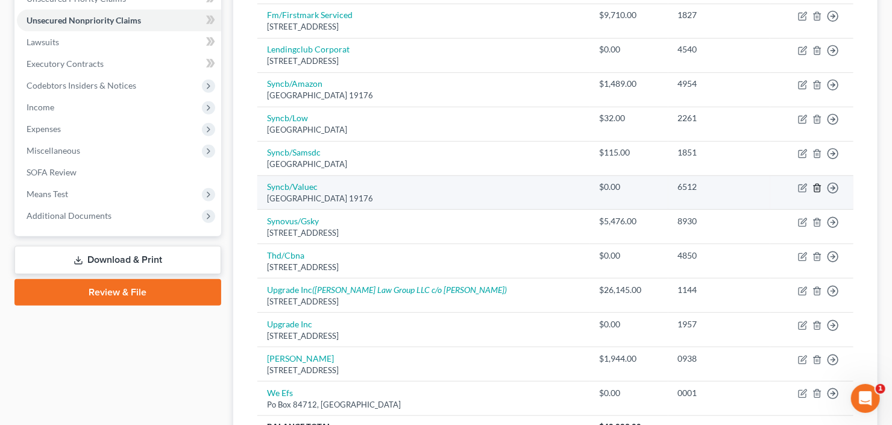
click at [818, 187] on line "button" at bounding box center [818, 188] width 0 height 2
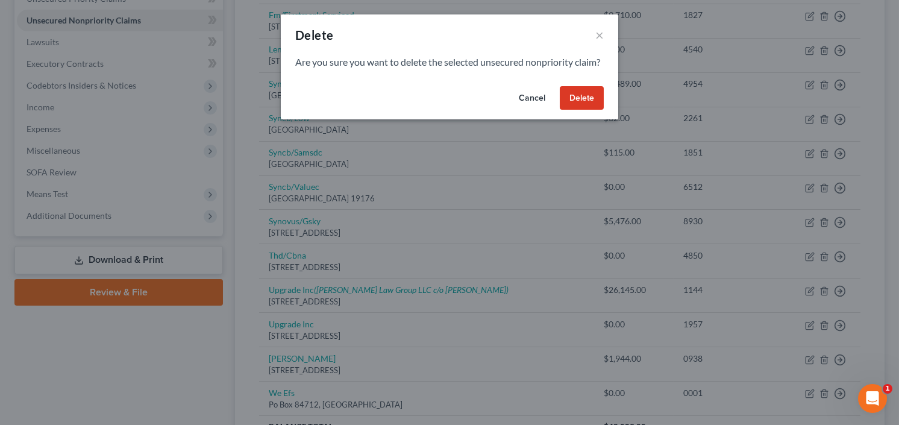
click at [579, 107] on button "Delete" at bounding box center [582, 98] width 44 height 24
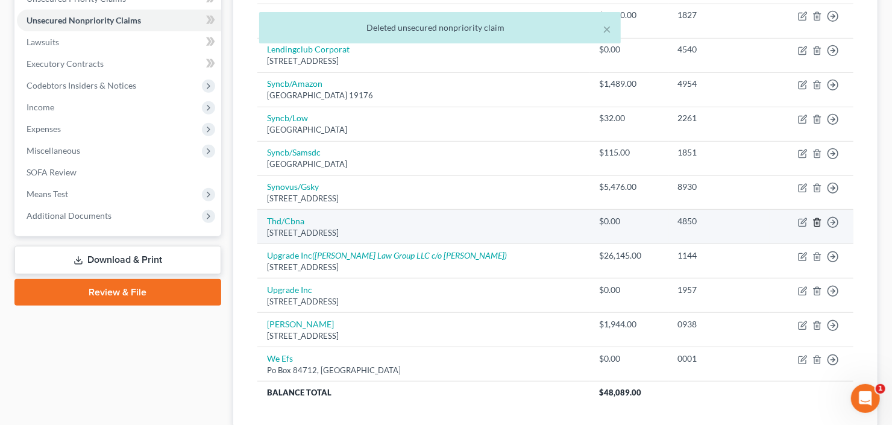
click at [815, 221] on icon "button" at bounding box center [817, 223] width 10 height 10
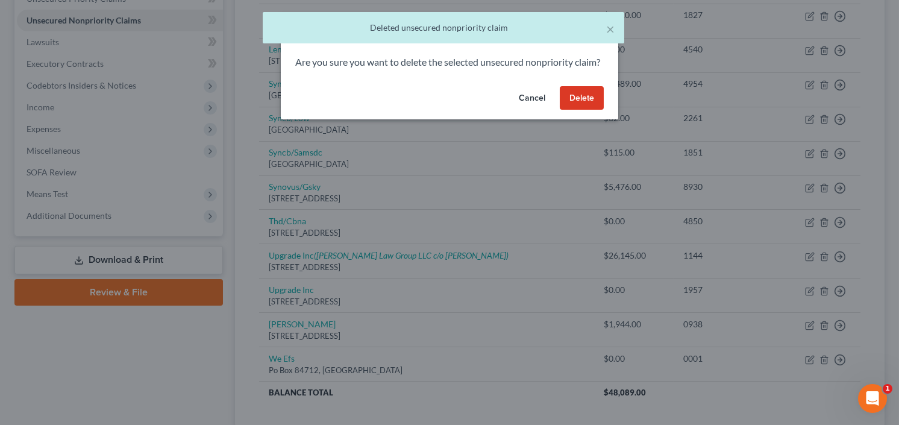
click at [572, 110] on button "Delete" at bounding box center [582, 98] width 44 height 24
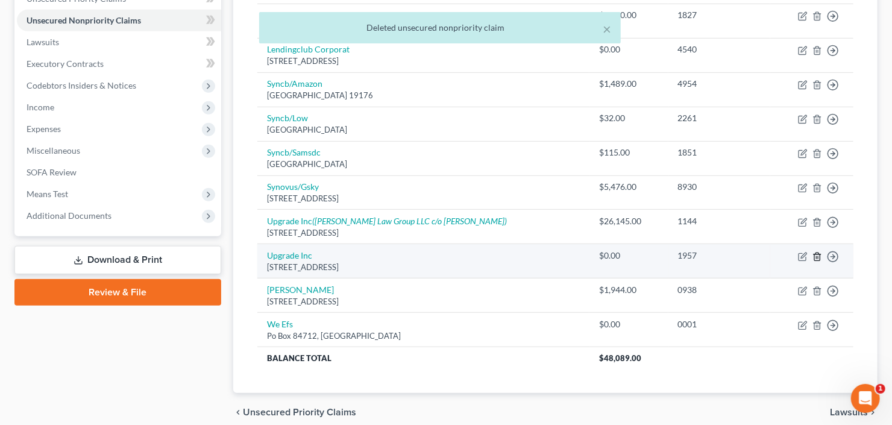
click at [817, 256] on icon "button" at bounding box center [817, 257] width 10 height 10
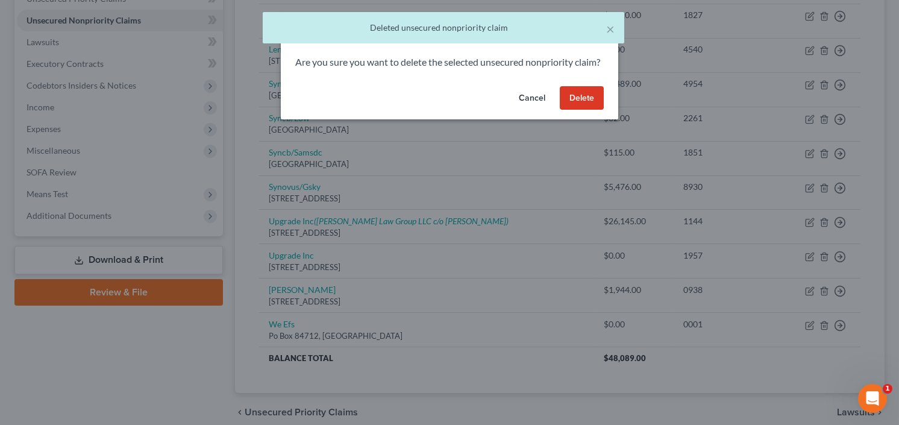
click at [584, 110] on button "Delete" at bounding box center [582, 98] width 44 height 24
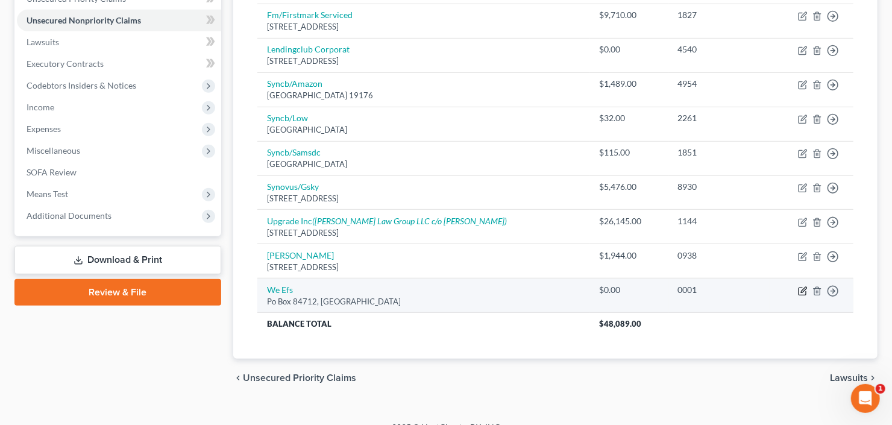
click at [801, 290] on icon "button" at bounding box center [803, 291] width 10 height 10
select select "43"
select select "17"
select select "0"
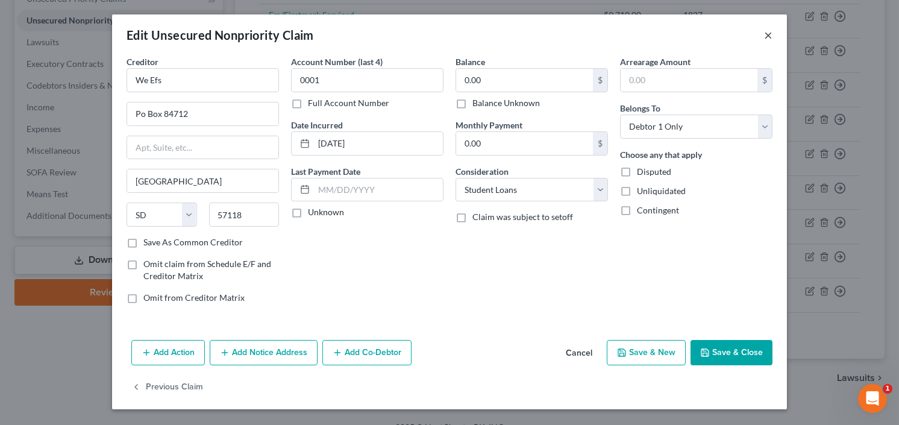
click at [766, 34] on button "×" at bounding box center [768, 35] width 8 height 14
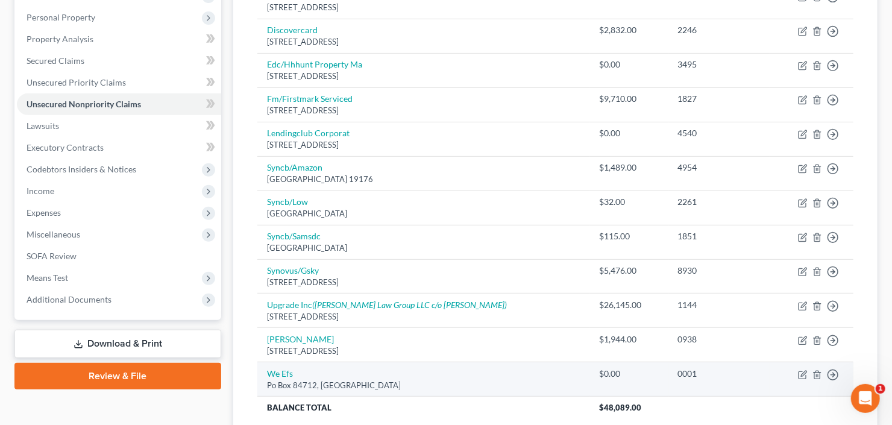
scroll to position [193, 0]
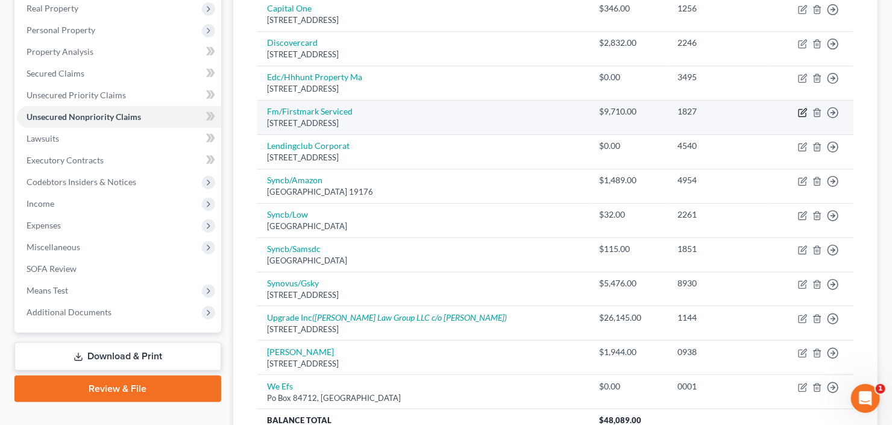
click at [800, 112] on icon "button" at bounding box center [803, 113] width 10 height 10
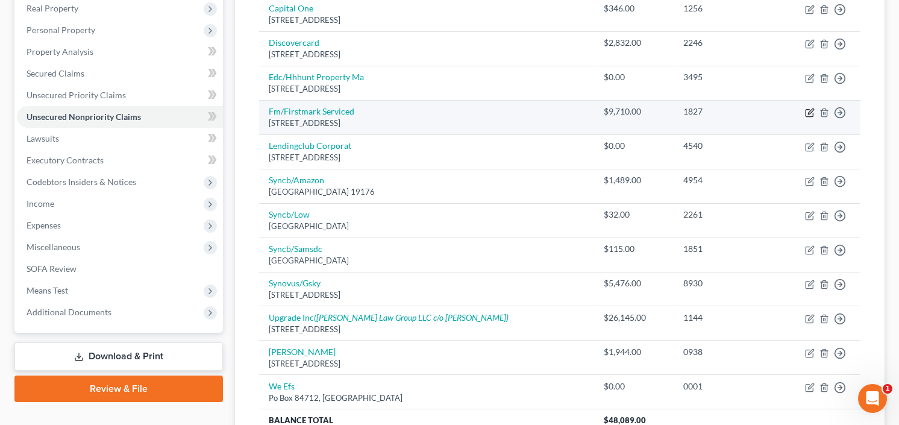
select select "30"
select select "17"
select select "0"
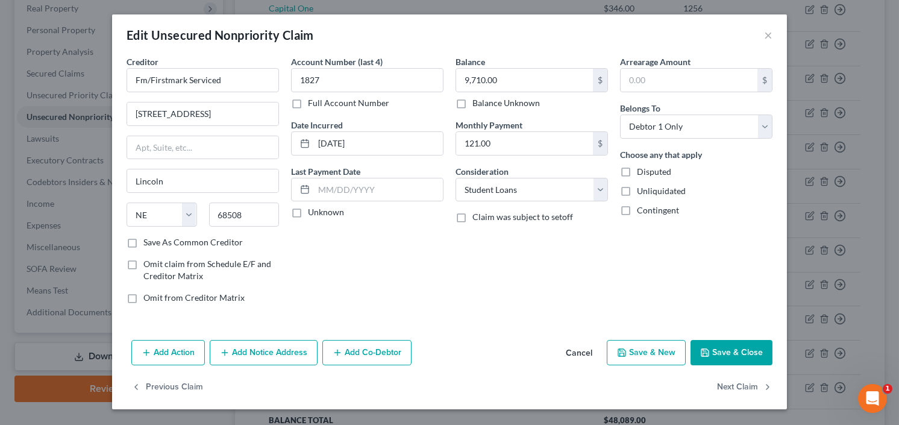
click at [735, 351] on button "Save & Close" at bounding box center [732, 352] width 82 height 25
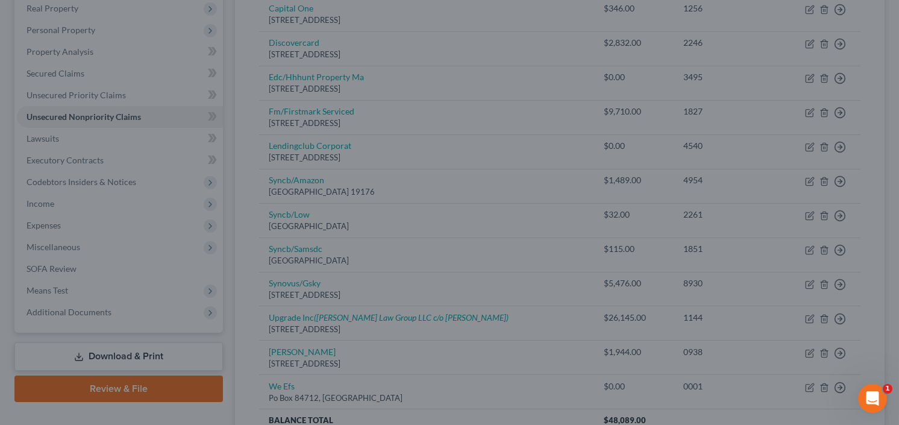
type input "0"
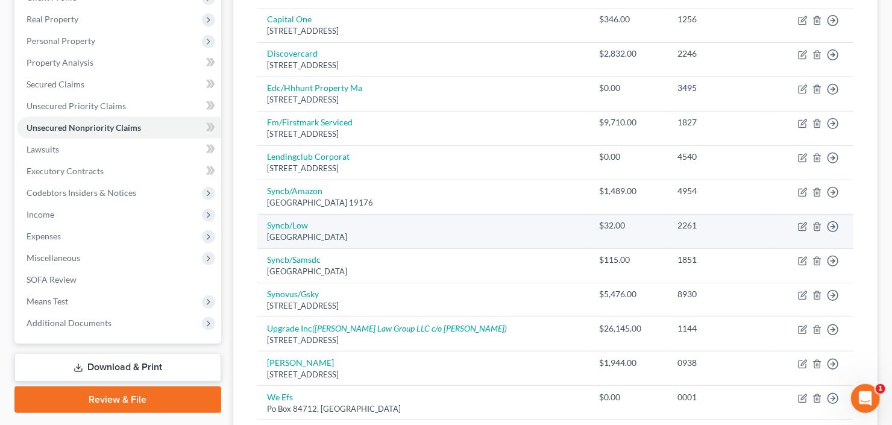
scroll to position [160, 0]
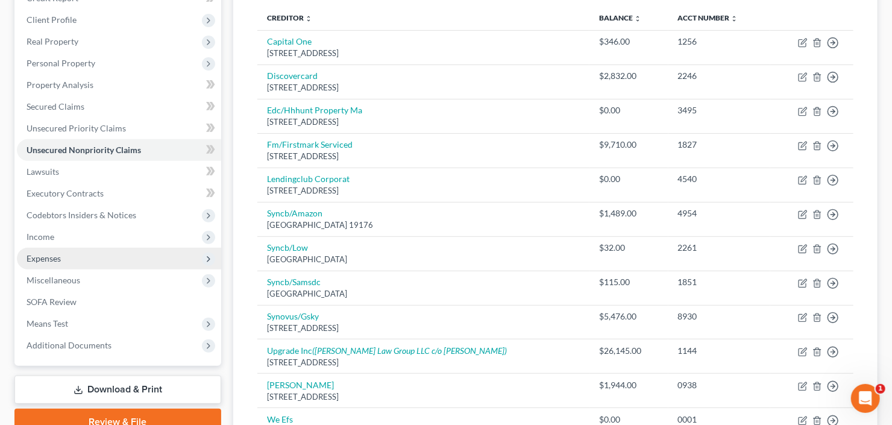
click at [74, 254] on span "Expenses" at bounding box center [119, 259] width 204 height 22
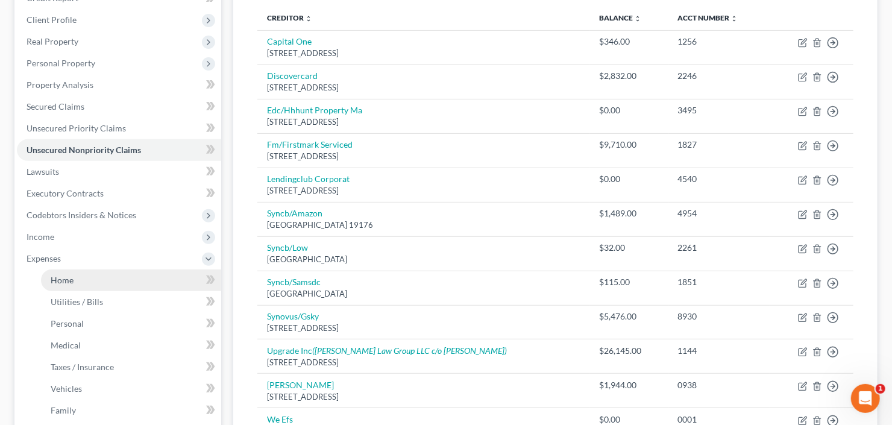
click at [71, 275] on span "Home" at bounding box center [62, 280] width 23 height 10
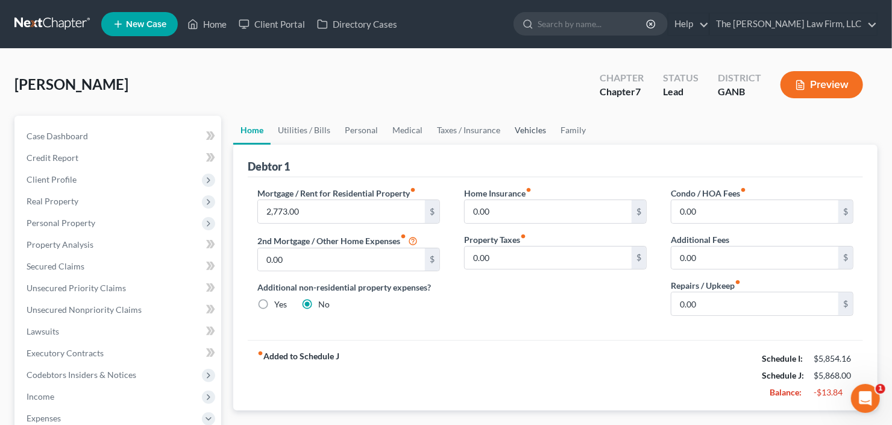
click at [532, 128] on link "Vehicles" at bounding box center [530, 130] width 46 height 29
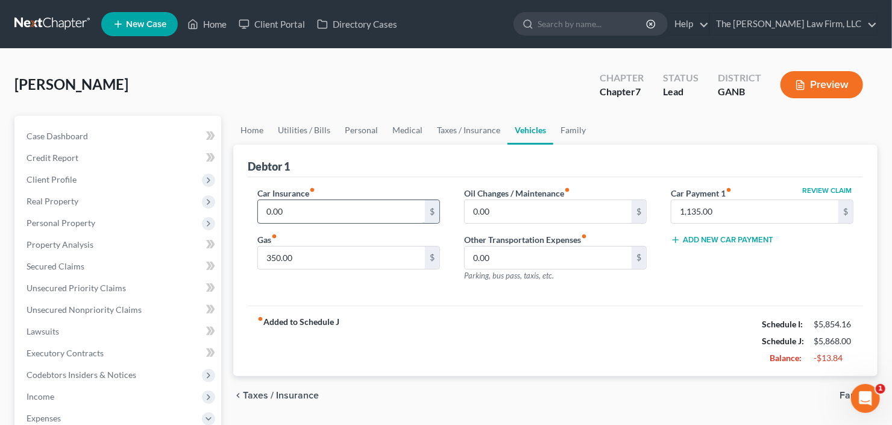
click at [360, 212] on input "0.00" at bounding box center [341, 211] width 167 height 23
type input "314.00"
click at [296, 122] on link "Utilities / Bills" at bounding box center [304, 130] width 67 height 29
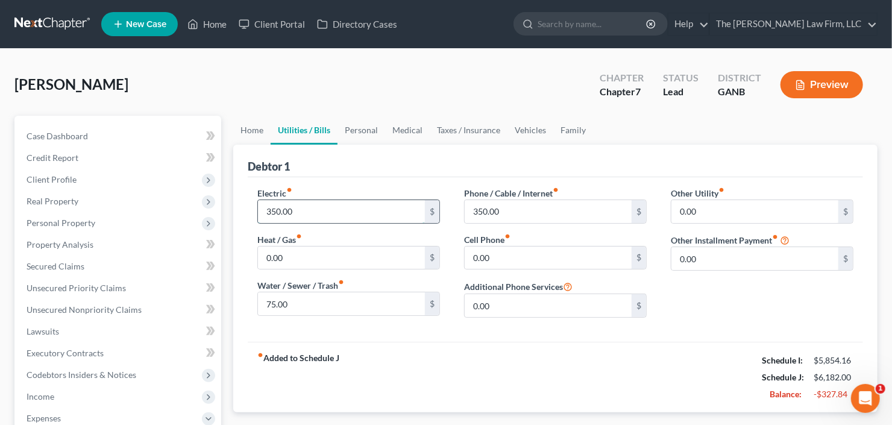
click at [324, 216] on input "350.00" at bounding box center [341, 211] width 167 height 23
type input "300"
type input "50"
type input "300"
click at [365, 134] on link "Personal" at bounding box center [361, 130] width 48 height 29
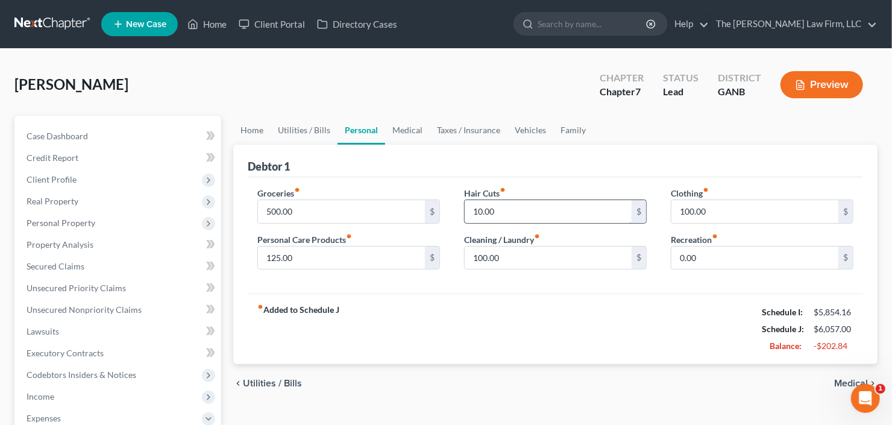
click at [516, 210] on input "10.00" at bounding box center [548, 211] width 167 height 23
type input "50"
click at [319, 263] on input "125.00" at bounding box center [341, 257] width 167 height 23
type input "50"
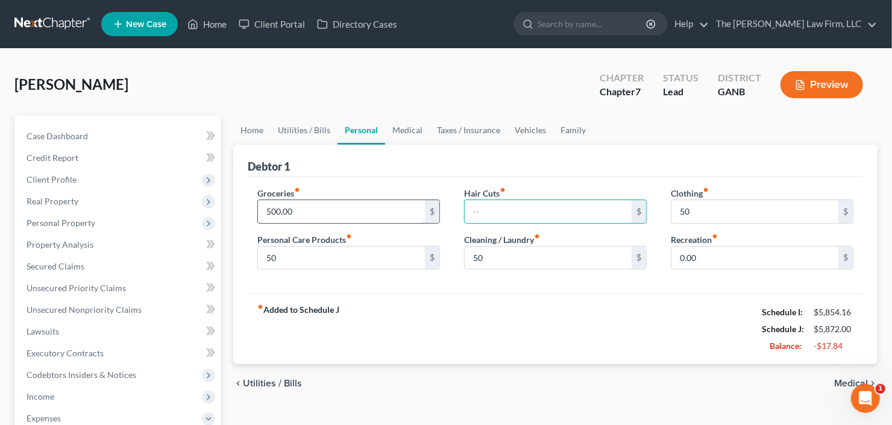
click at [327, 215] on input "500.00" at bounding box center [341, 211] width 167 height 23
type input "450"
type input "82.14"
type input "0.02"
click at [396, 134] on link "Medical" at bounding box center [407, 130] width 45 height 29
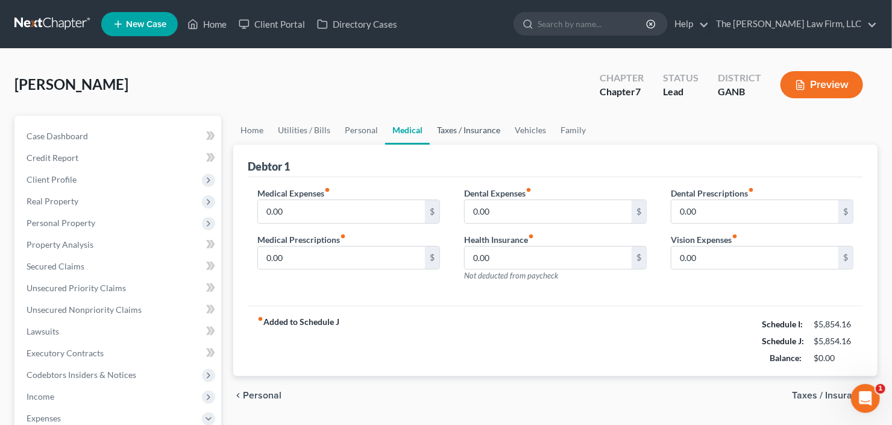
click at [465, 125] on link "Taxes / Insurance" at bounding box center [469, 130] width 78 height 29
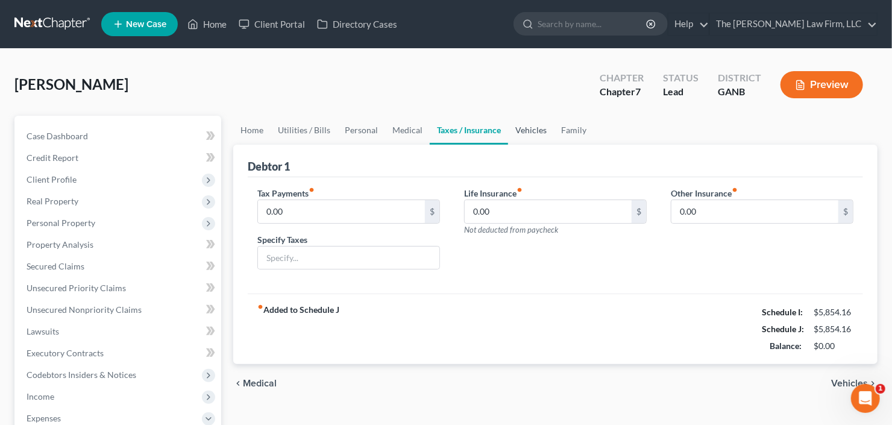
click at [519, 128] on link "Vehicles" at bounding box center [531, 130] width 46 height 29
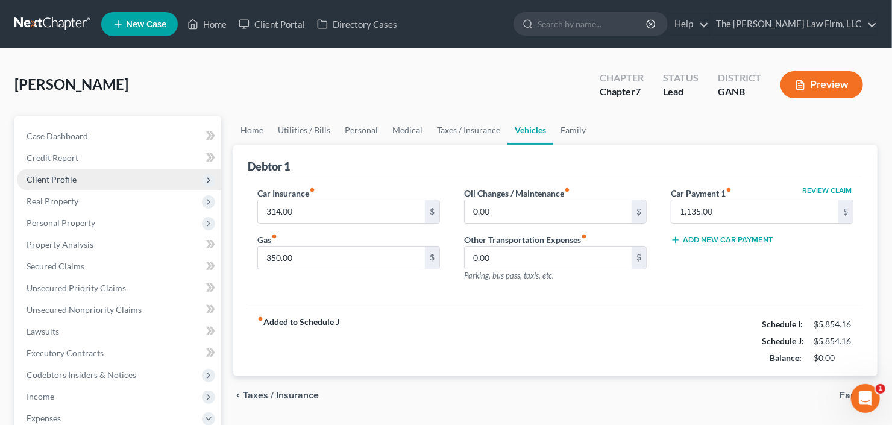
click at [46, 182] on span "Client Profile" at bounding box center [52, 179] width 50 height 10
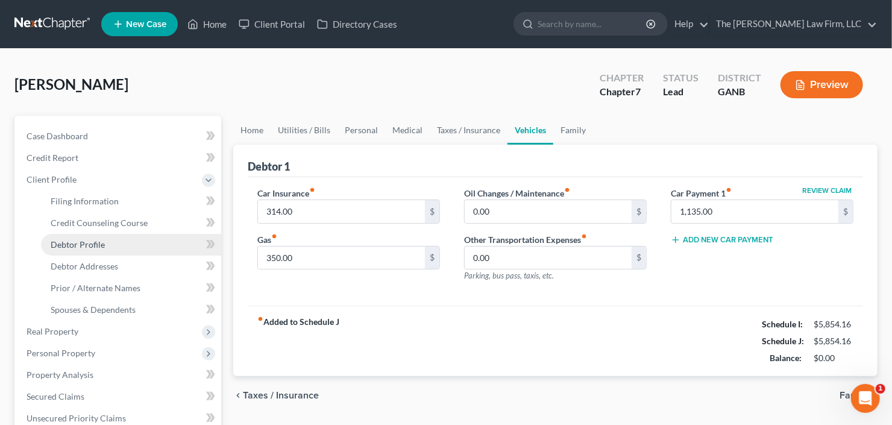
click at [65, 246] on span "Debtor Profile" at bounding box center [78, 244] width 54 height 10
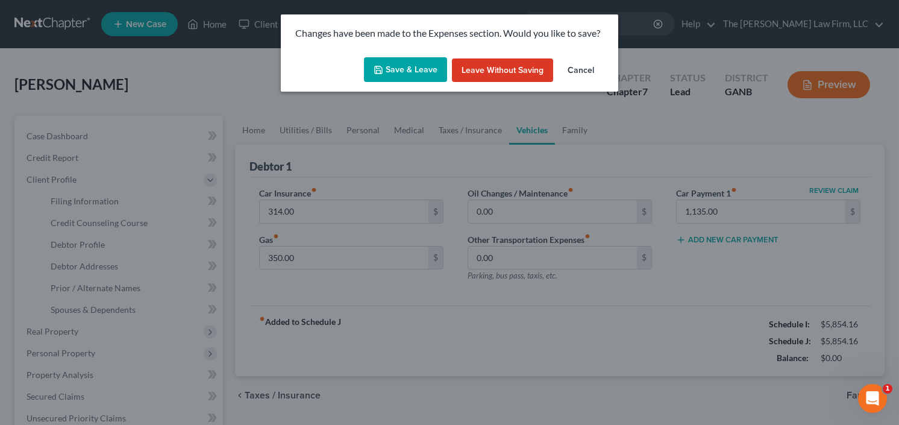
click at [399, 67] on button "Save & Leave" at bounding box center [405, 69] width 83 height 25
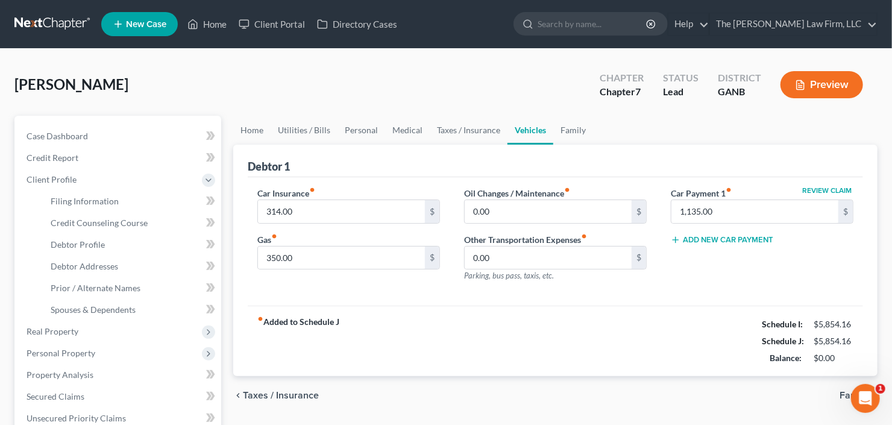
select select "0"
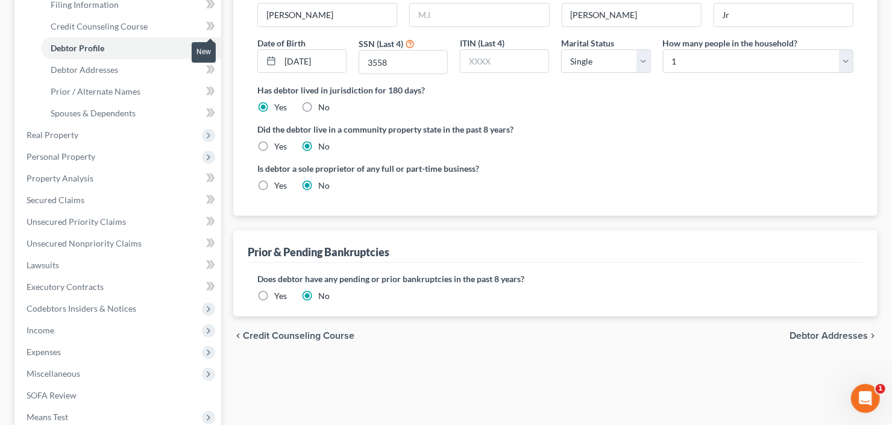
scroll to position [343, 0]
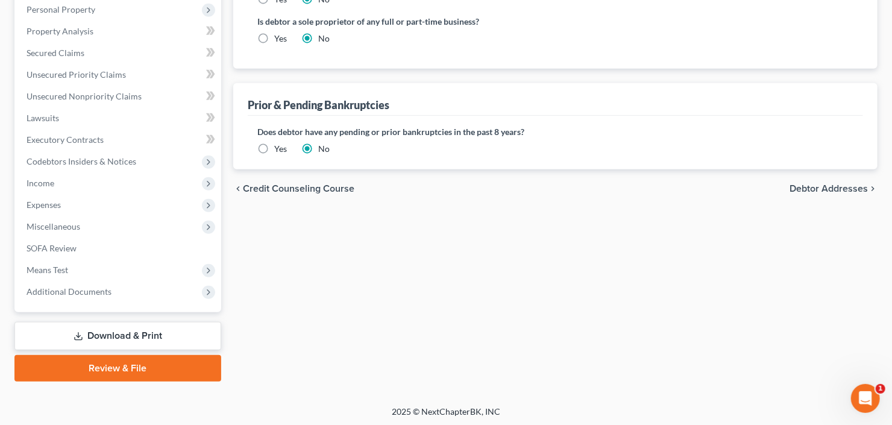
drag, startPoint x: 148, startPoint y: 333, endPoint x: 158, endPoint y: 334, distance: 9.7
click at [148, 333] on link "Download & Print" at bounding box center [117, 336] width 207 height 28
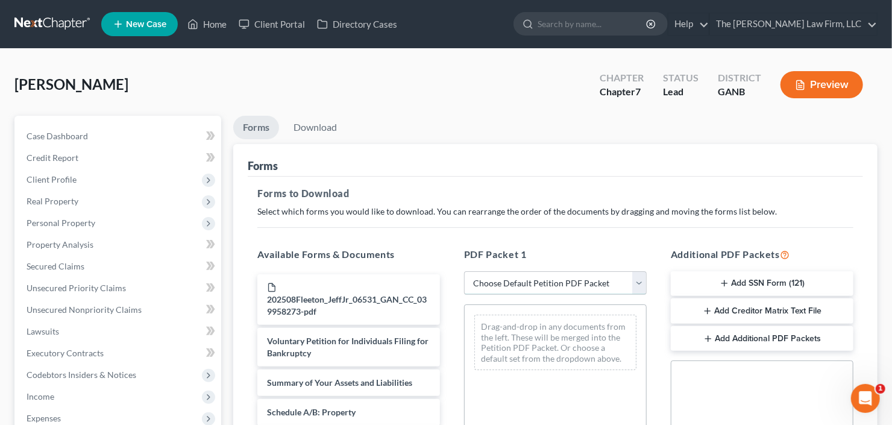
click at [557, 272] on select "Choose Default Petition PDF Packet Complete Bankruptcy Petition (all forms and …" at bounding box center [555, 283] width 183 height 24
select select "0"
click at [464, 271] on select "Choose Default Petition PDF Packet Complete Bankruptcy Petition (all forms and …" at bounding box center [555, 283] width 183 height 24
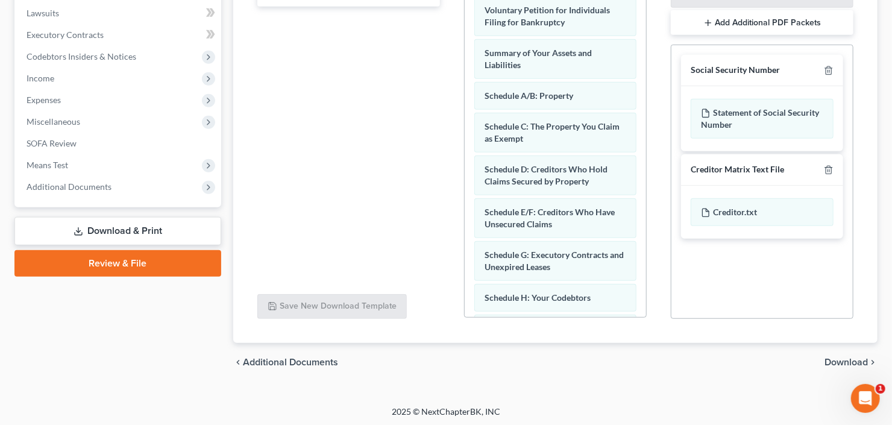
click at [836, 357] on span "Download" at bounding box center [845, 362] width 43 height 10
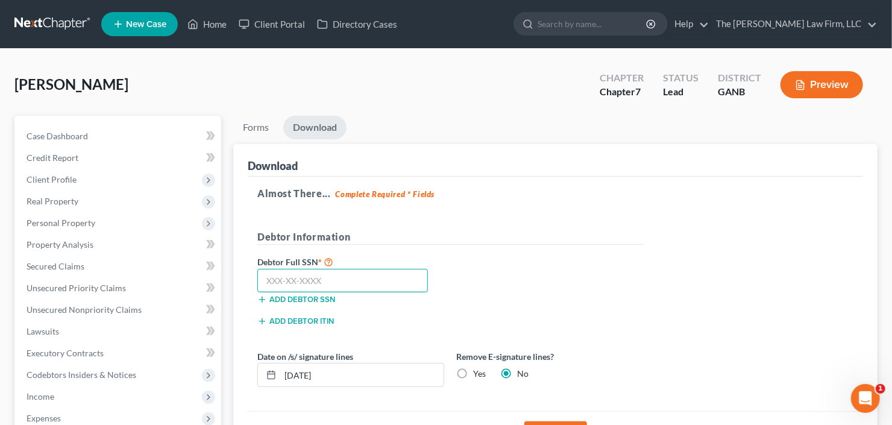
click at [301, 278] on input "text" at bounding box center [342, 281] width 171 height 24
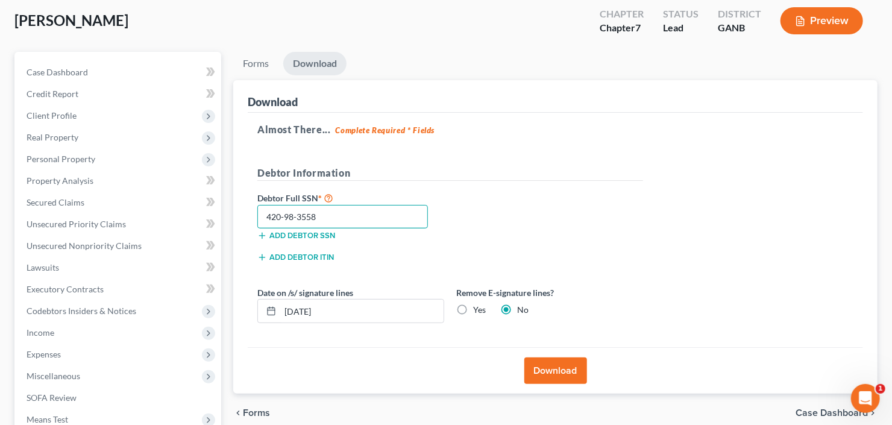
scroll to position [96, 0]
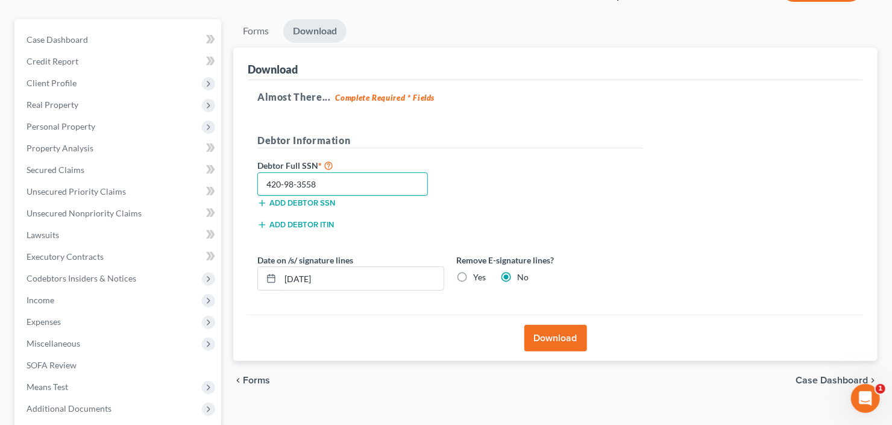
type input "420-98-3558"
click at [551, 328] on button "Download" at bounding box center [555, 338] width 63 height 27
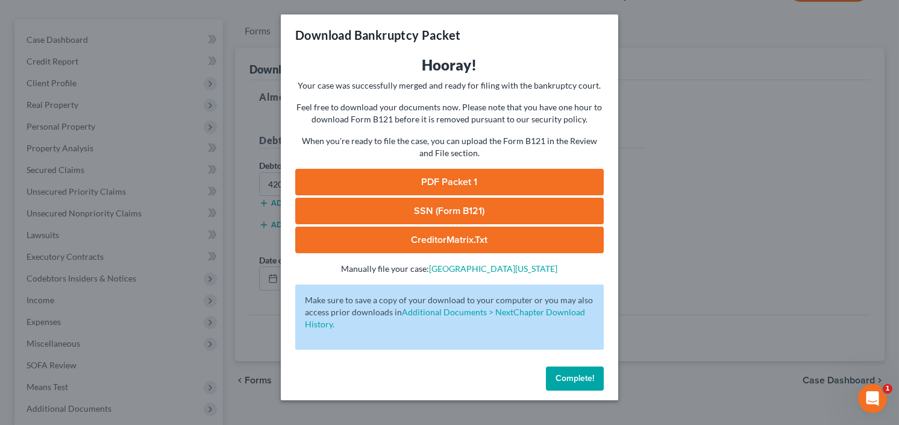
click at [452, 184] on link "PDF Packet 1" at bounding box center [449, 182] width 308 height 27
click at [419, 209] on link "SSN (Form B121)" at bounding box center [449, 211] width 308 height 27
click at [569, 382] on span "Complete!" at bounding box center [575, 378] width 39 height 10
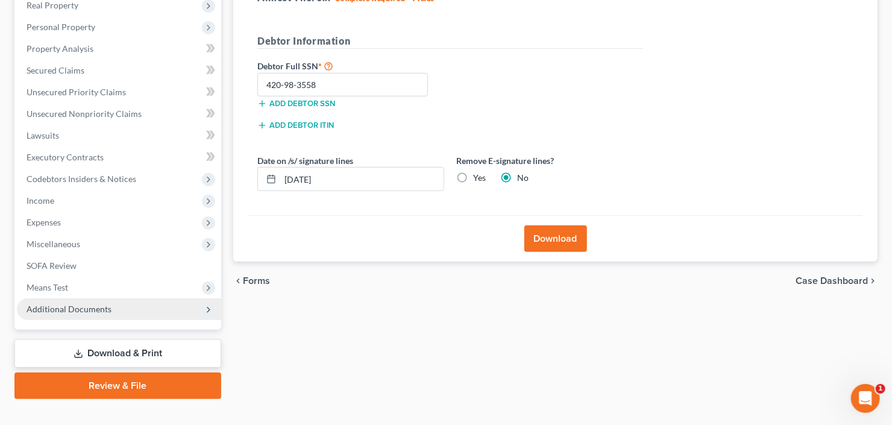
scroll to position [213, 0]
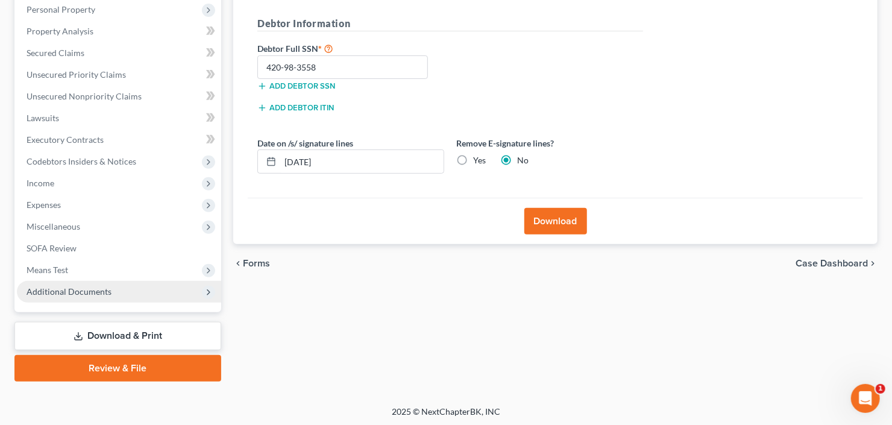
click at [77, 295] on span "Additional Documents" at bounding box center [119, 292] width 204 height 22
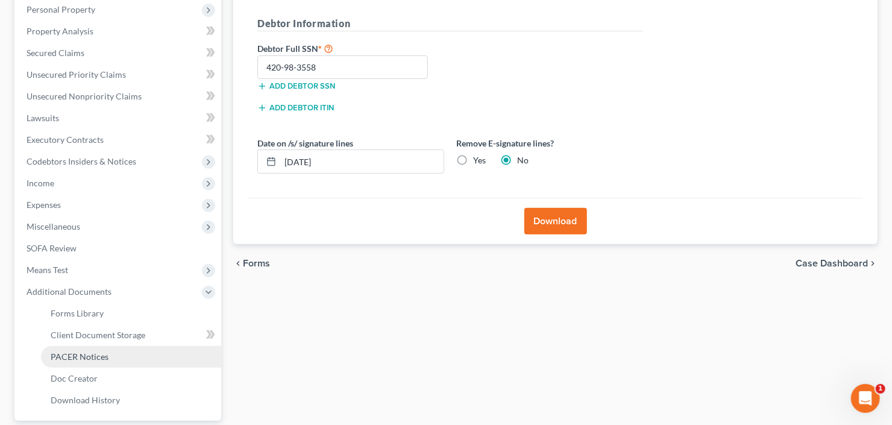
click at [95, 354] on span "PACER Notices" at bounding box center [80, 356] width 58 height 10
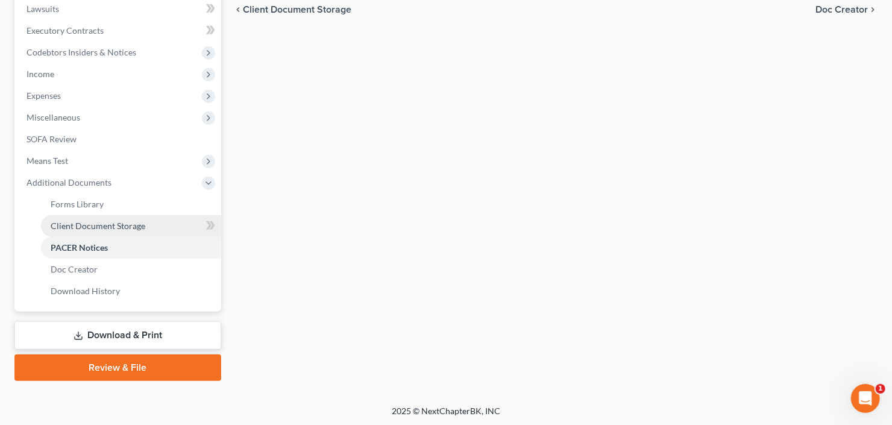
drag, startPoint x: 108, startPoint y: 229, endPoint x: 159, endPoint y: 227, distance: 50.7
click at [108, 228] on span "Client Document Storage" at bounding box center [98, 226] width 95 height 10
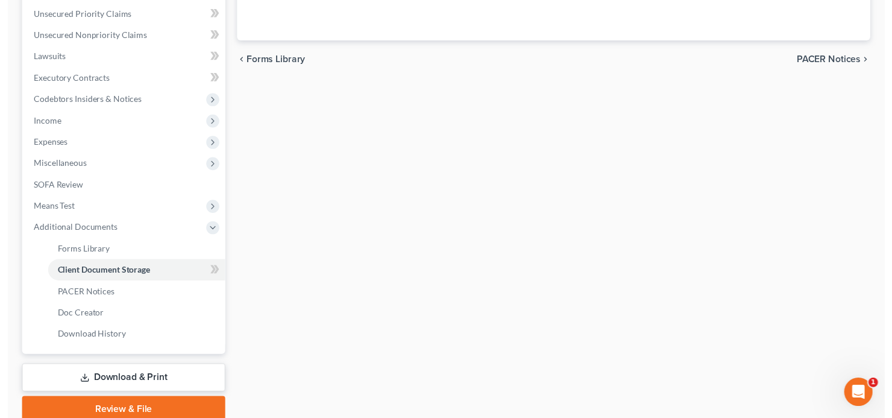
scroll to position [122, 0]
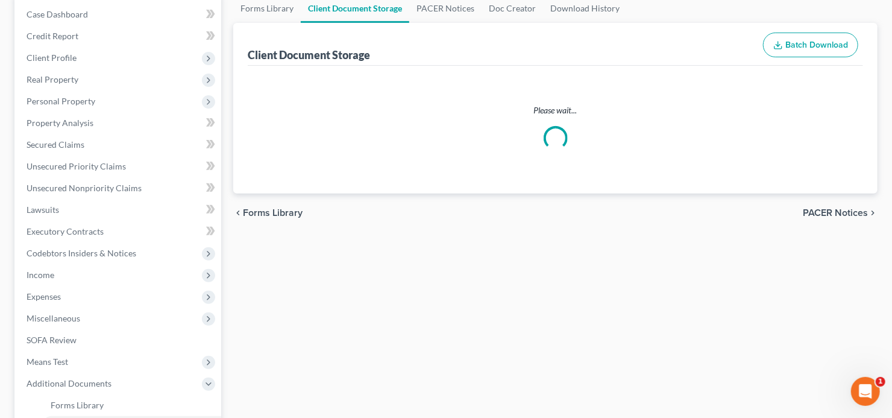
select select "5"
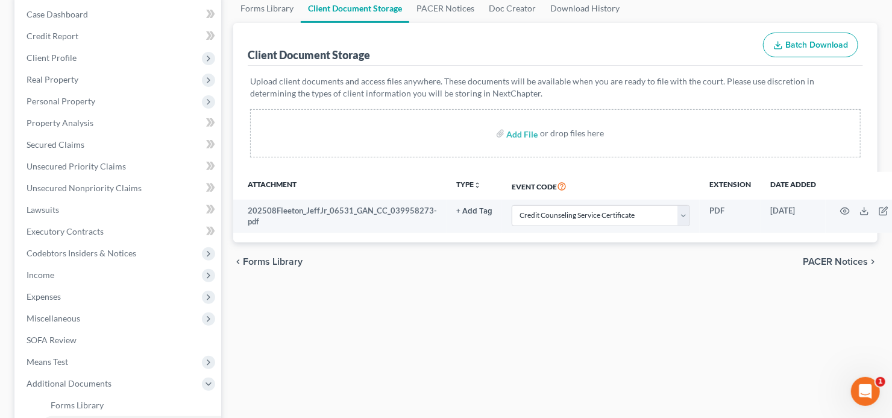
scroll to position [0, 0]
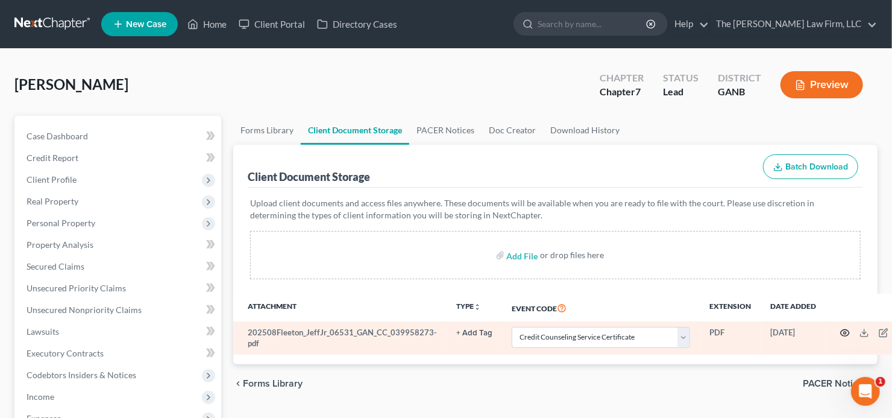
click at [844, 331] on circle "button" at bounding box center [845, 332] width 2 height 2
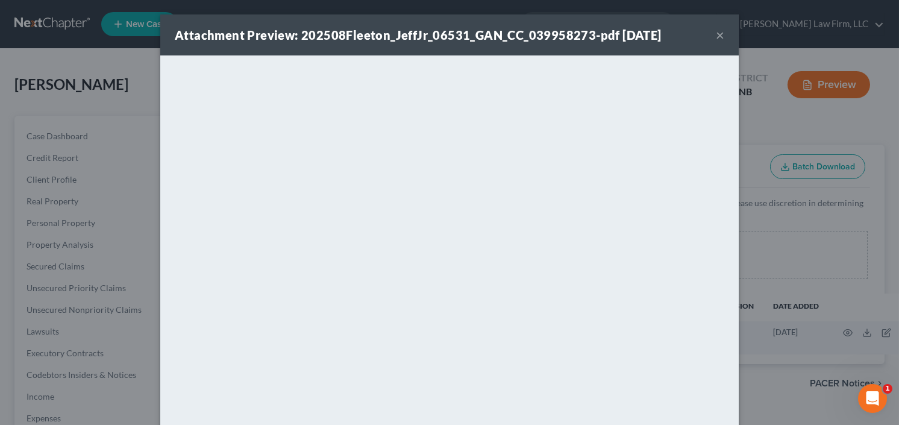
click at [716, 34] on button "×" at bounding box center [720, 35] width 8 height 14
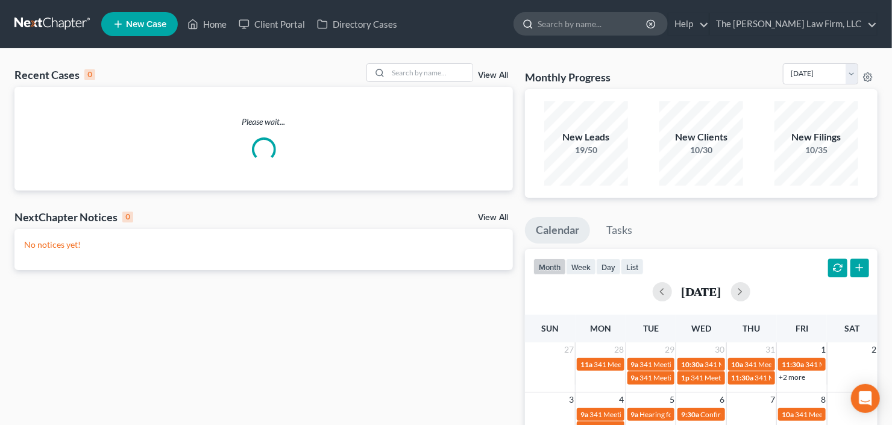
click at [624, 35] on div at bounding box center [590, 23] width 154 height 23
click at [613, 31] on input "search" at bounding box center [592, 24] width 110 height 22
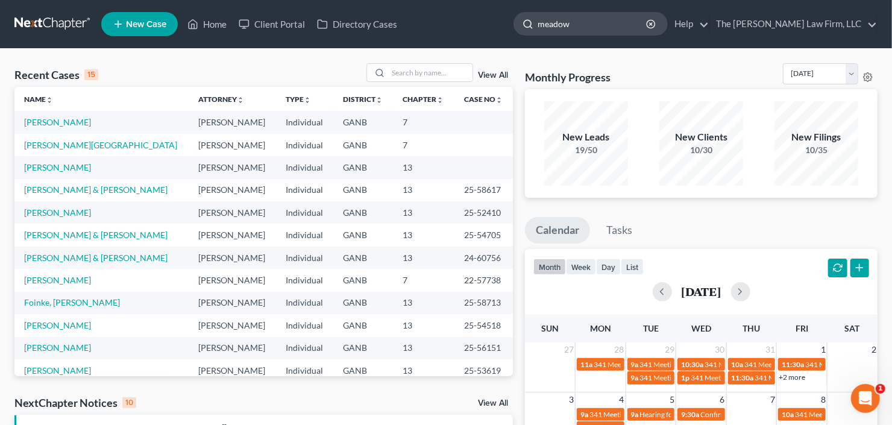
type input "meadows"
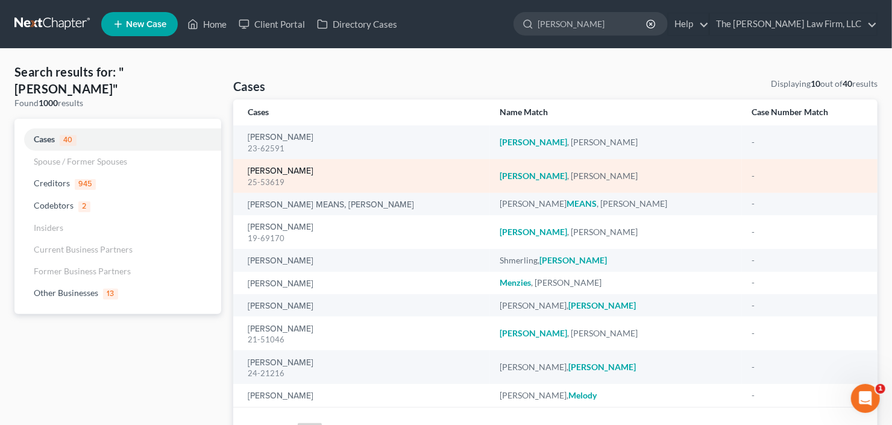
click at [287, 172] on link "Meadows, Michael" at bounding box center [281, 171] width 66 height 8
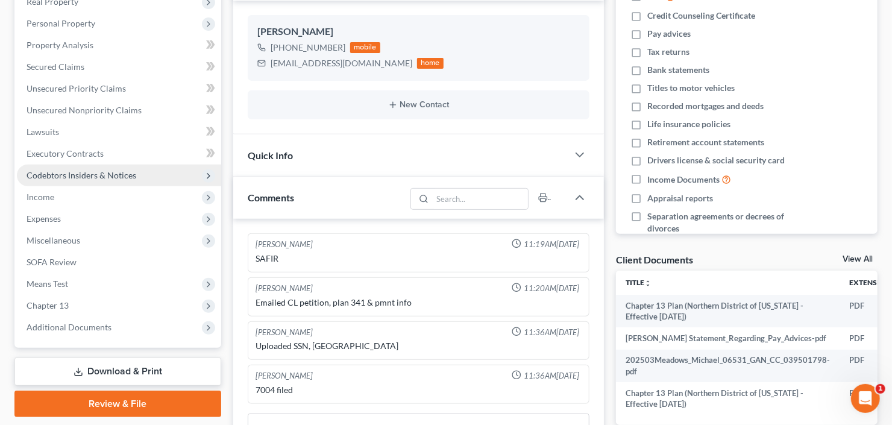
scroll to position [241, 0]
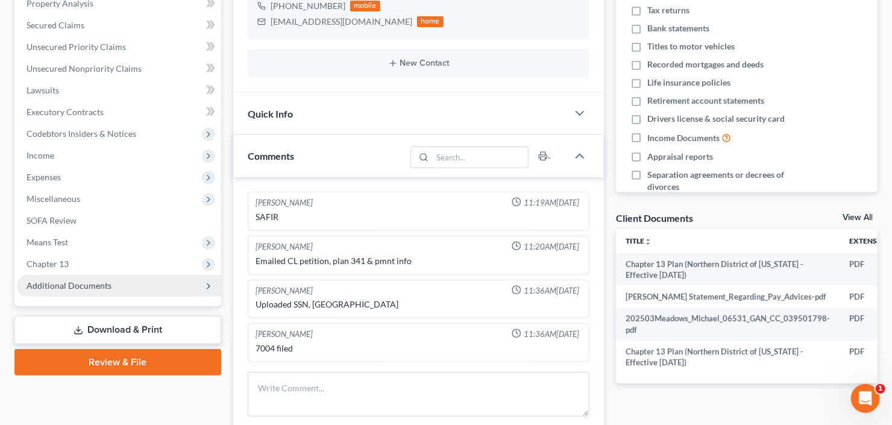
click at [78, 289] on span "Additional Documents" at bounding box center [119, 286] width 204 height 22
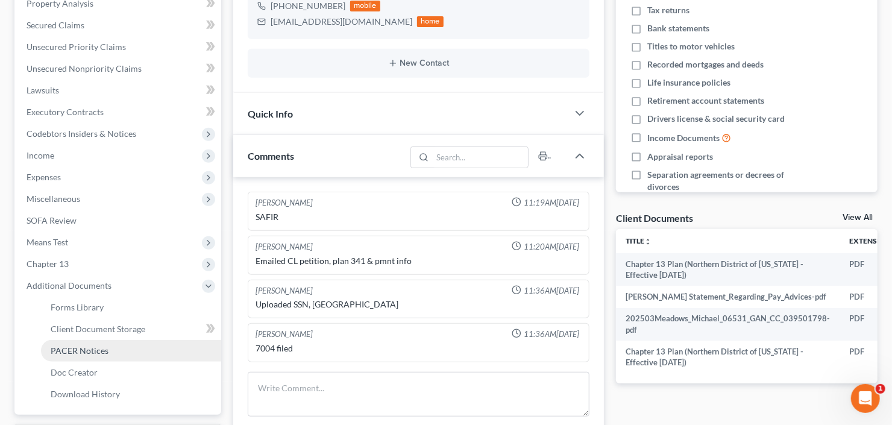
click at [84, 349] on span "PACER Notices" at bounding box center [80, 350] width 58 height 10
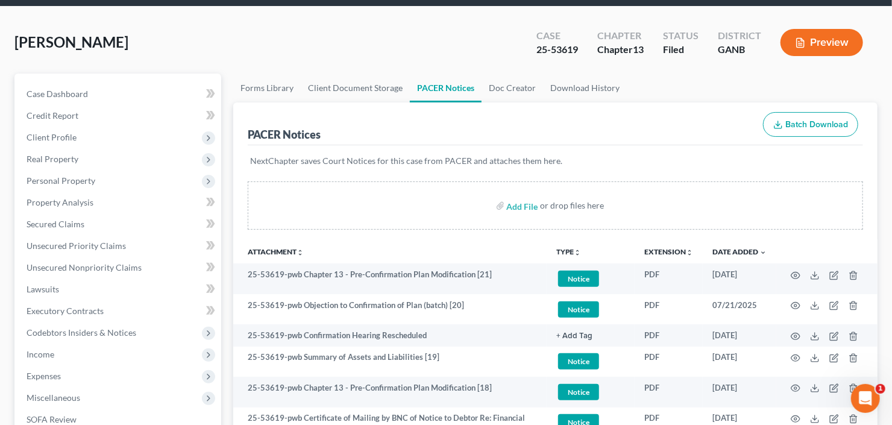
scroll to position [96, 0]
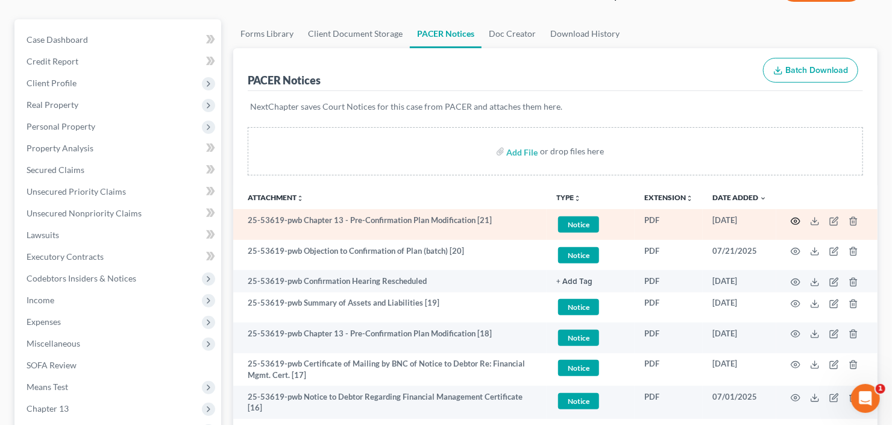
click at [797, 218] on icon "button" at bounding box center [796, 221] width 10 height 10
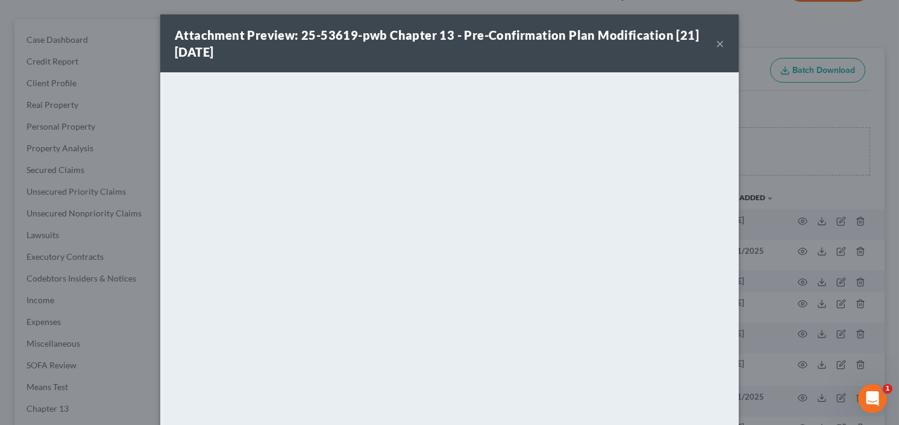
click at [716, 42] on button "×" at bounding box center [720, 43] width 8 height 14
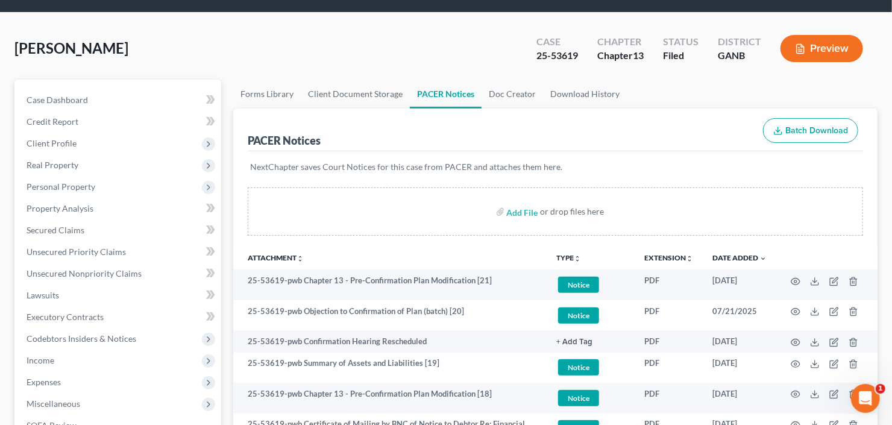
scroll to position [0, 0]
